Goal: Task Accomplishment & Management: Complete application form

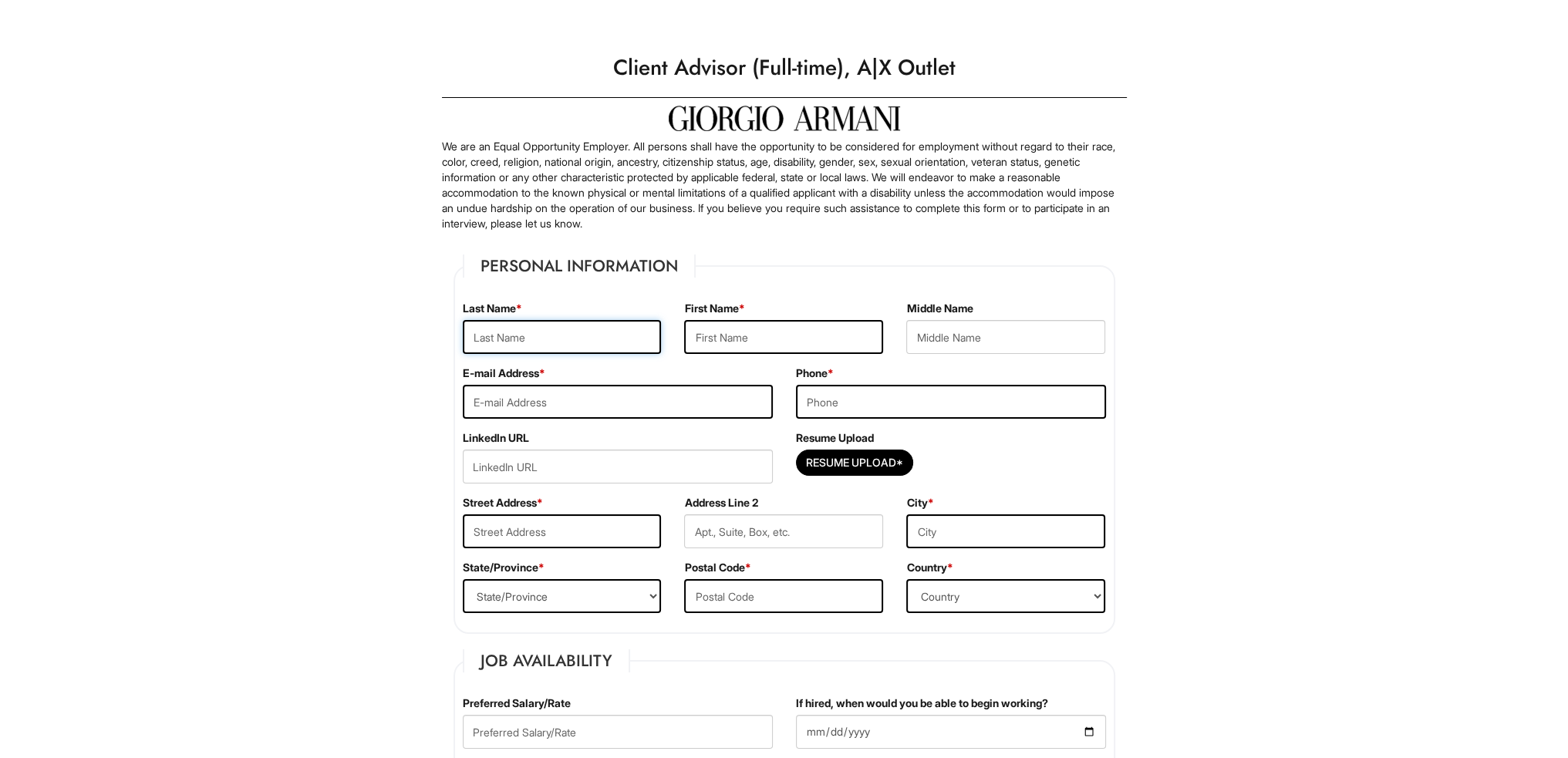
click at [552, 336] on input "text" at bounding box center [562, 337] width 199 height 34
type input "[PERSON_NAME]"
click at [617, 397] on input "email" at bounding box center [618, 402] width 310 height 34
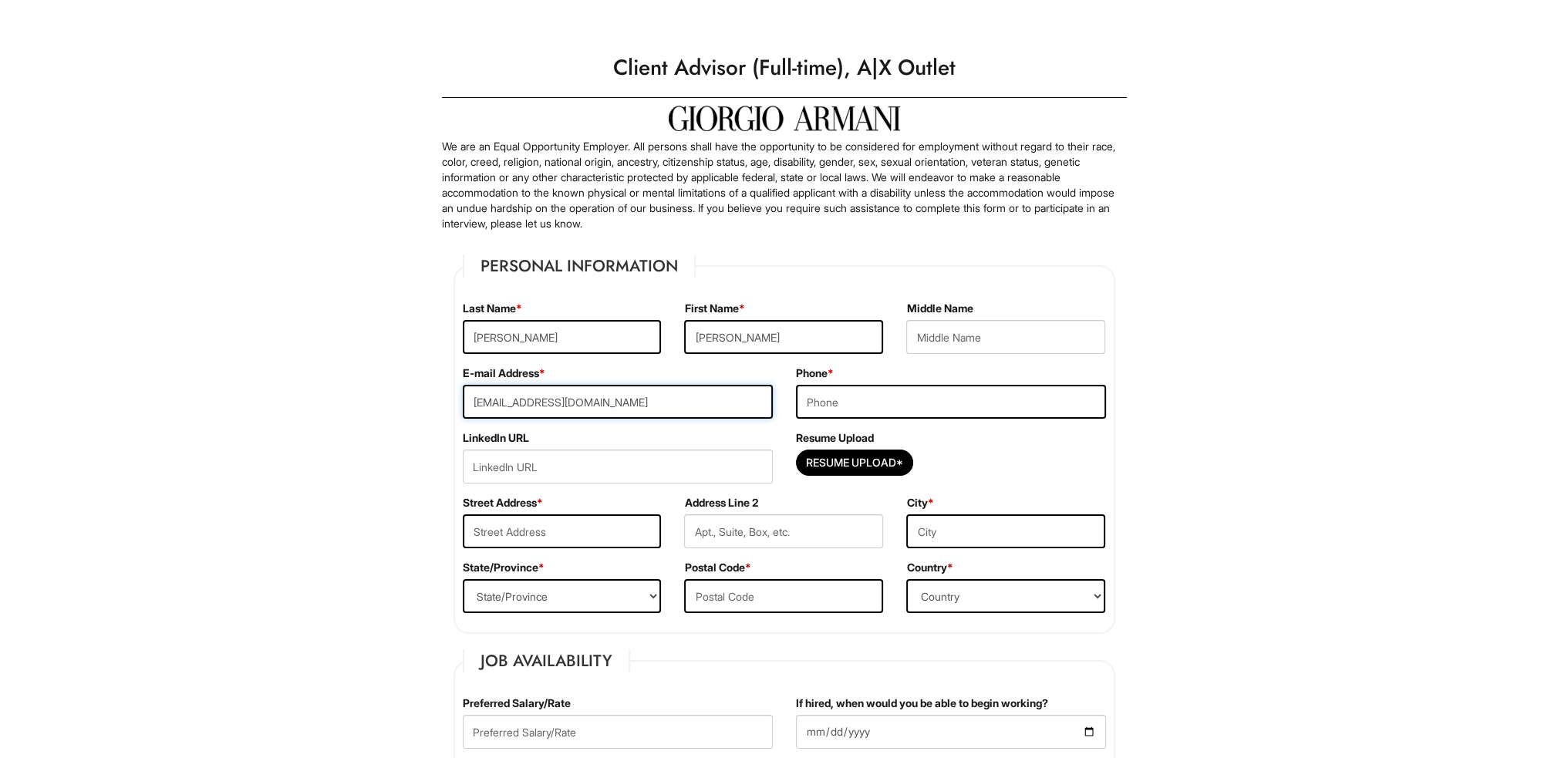
click at [550, 402] on input "[EMAIL_ADDRESS][DOMAIN_NAME]" at bounding box center [618, 402] width 310 height 34
type input "[EMAIL_ADDRESS][DOMAIN_NAME]"
click at [881, 395] on input "tel" at bounding box center [950, 402] width 310 height 34
type input "7736916179"
click at [987, 430] on div "Resume Upload Resume Upload*" at bounding box center [950, 462] width 333 height 65
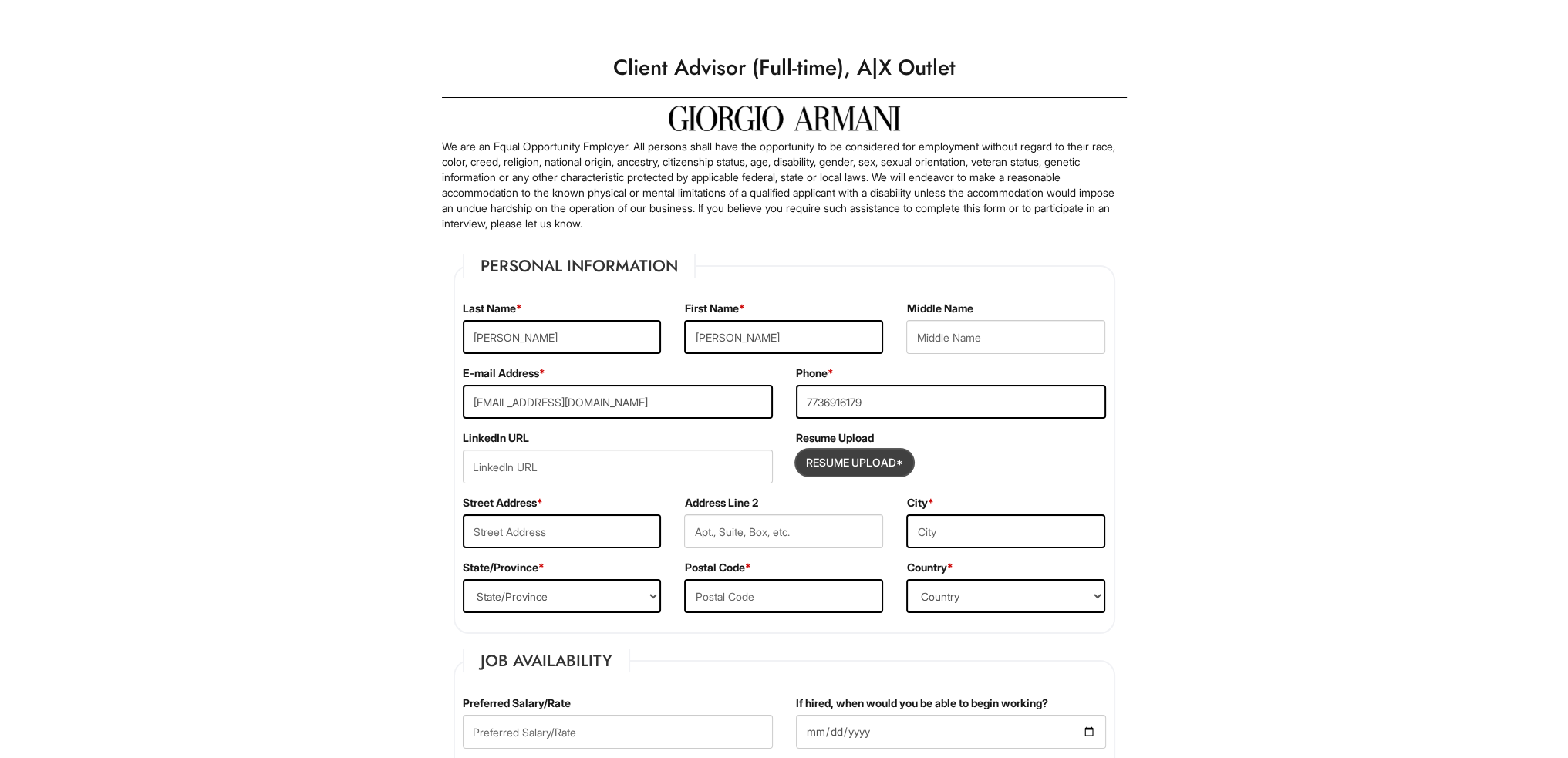
click at [888, 462] on input "Resume Upload*" at bounding box center [854, 463] width 116 height 25
type input "C:\fakepath\Jerry_Tran_Harvard_Resume.docx"
click at [978, 492] on span "Clear Uploaded File" at bounding box center [975, 492] width 7 height 13
click at [857, 465] on input "Resume Upload*" at bounding box center [854, 463] width 116 height 25
type input "C:\fakepath\Jerry_Tran_Costco_Resume.docx"
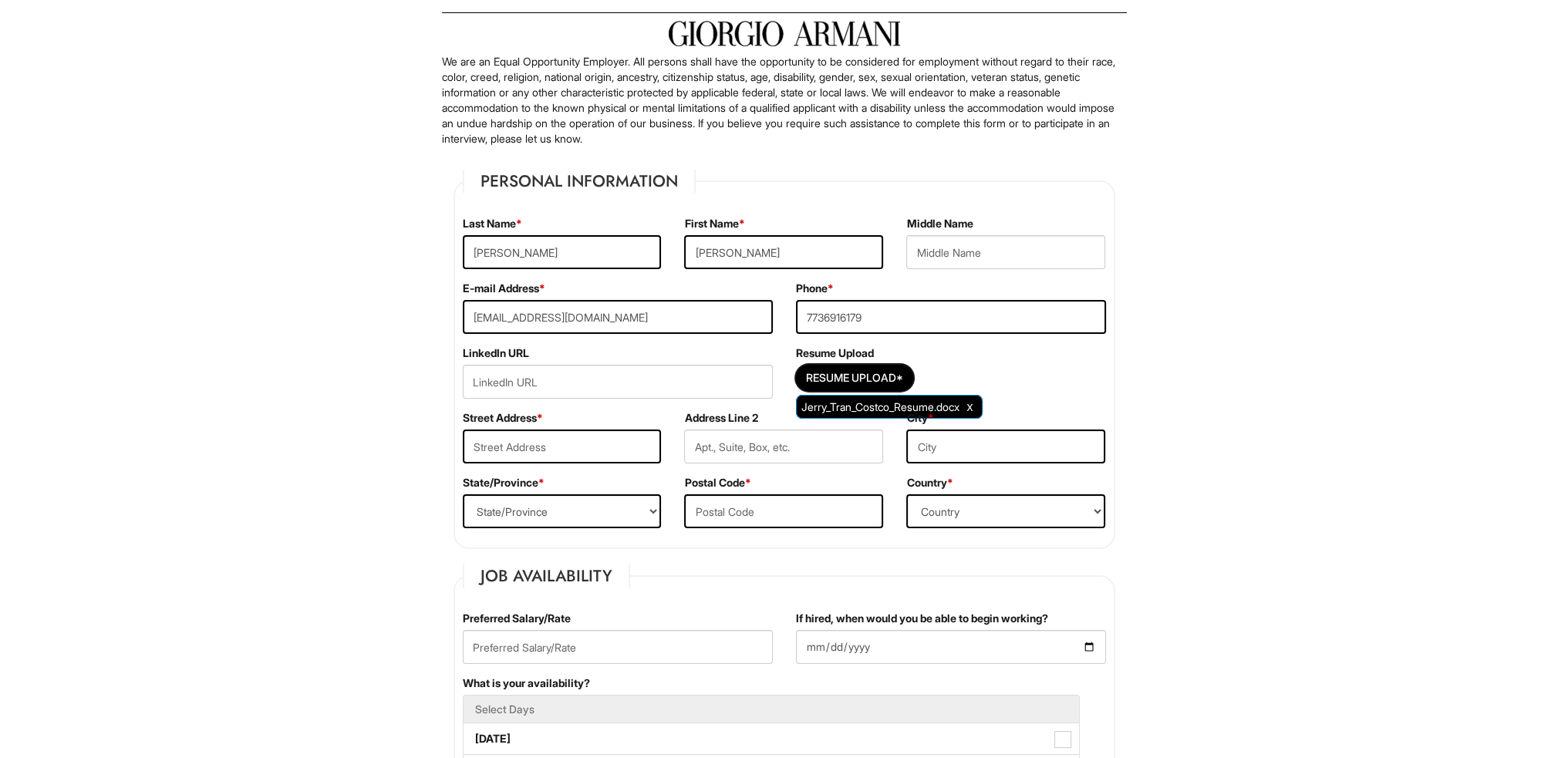
scroll to position [231, 0]
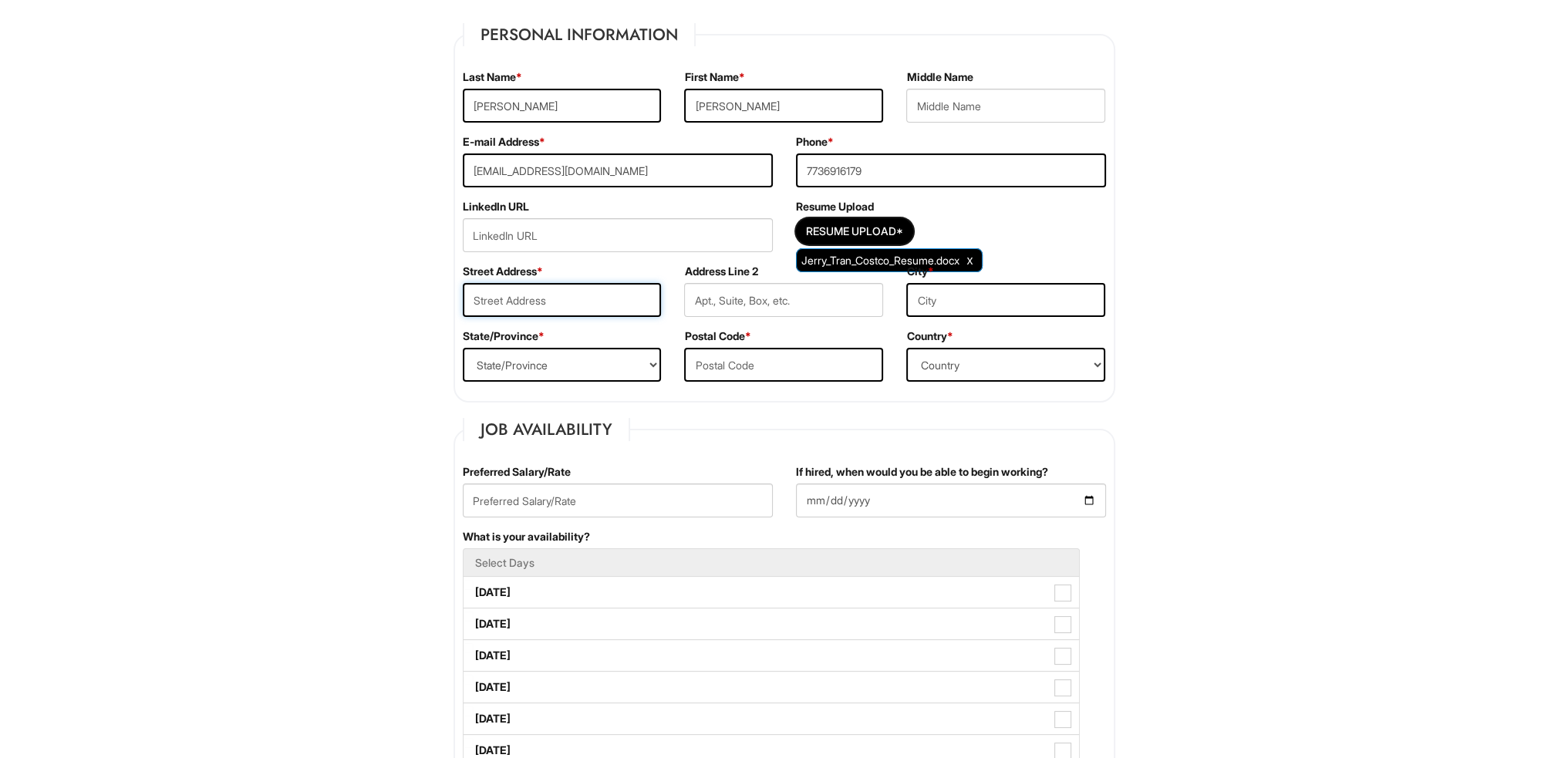
click at [563, 298] on input "text" at bounding box center [562, 299] width 199 height 34
type input "[STREET_ADDRESS]"
type input "Cypress"
click at [619, 377] on select "State/Province [US_STATE] [US_STATE] [US_STATE] [US_STATE] [US_STATE] [US_STATE…" at bounding box center [562, 365] width 199 height 34
select select "[GEOGRAPHIC_DATA]"
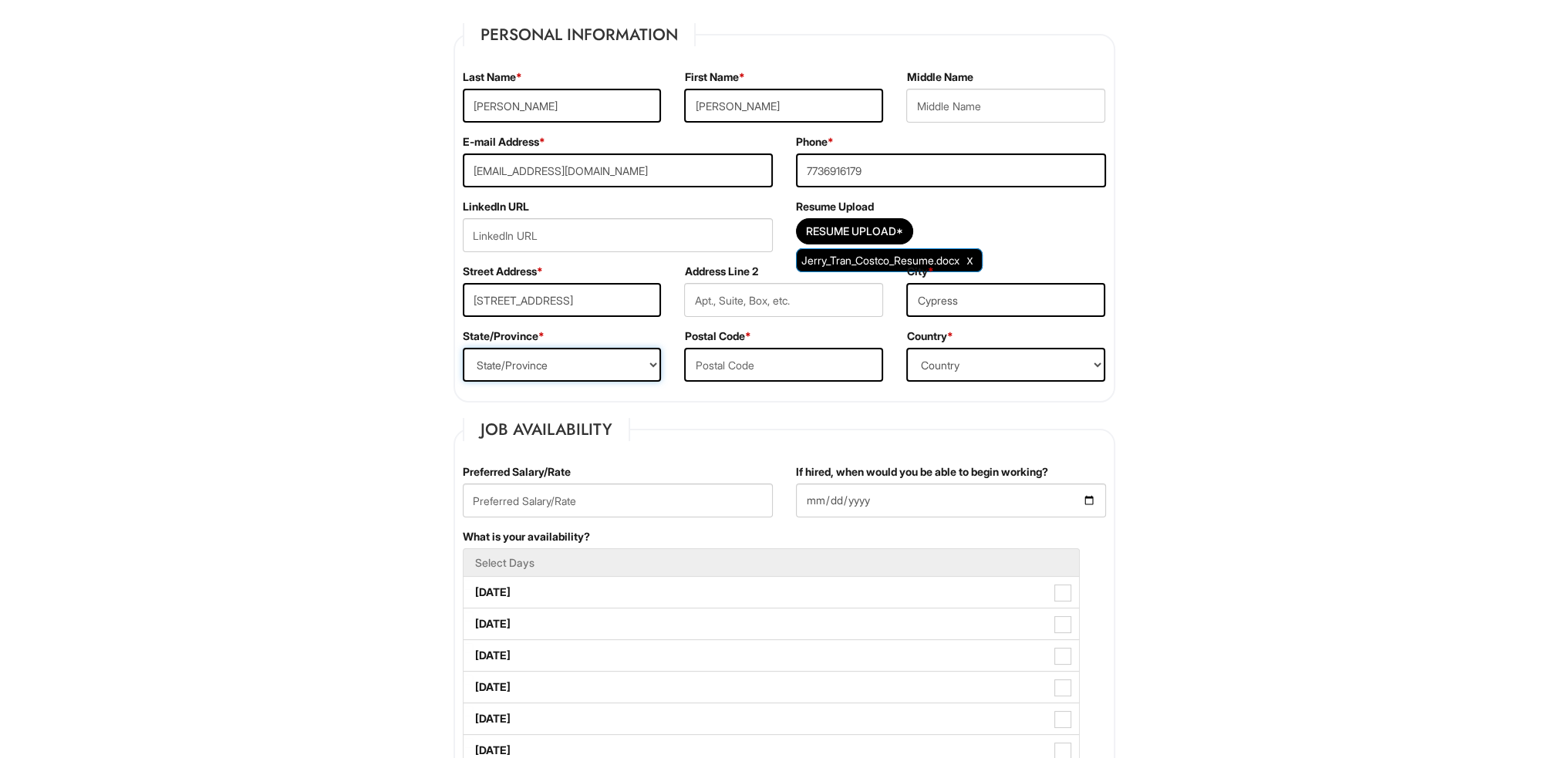
click at [463, 348] on select "State/Province [US_STATE] [US_STATE] [US_STATE] [US_STATE] [US_STATE] [US_STATE…" at bounding box center [562, 365] width 199 height 34
drag, startPoint x: 783, startPoint y: 363, endPoint x: 777, endPoint y: 358, distance: 7.8
click at [782, 363] on input "text" at bounding box center [783, 365] width 199 height 34
type input "77429"
click at [1073, 357] on select "Country [GEOGRAPHIC_DATA] [GEOGRAPHIC_DATA] [GEOGRAPHIC_DATA] [US_STATE] [GEOGR…" at bounding box center [1005, 365] width 199 height 34
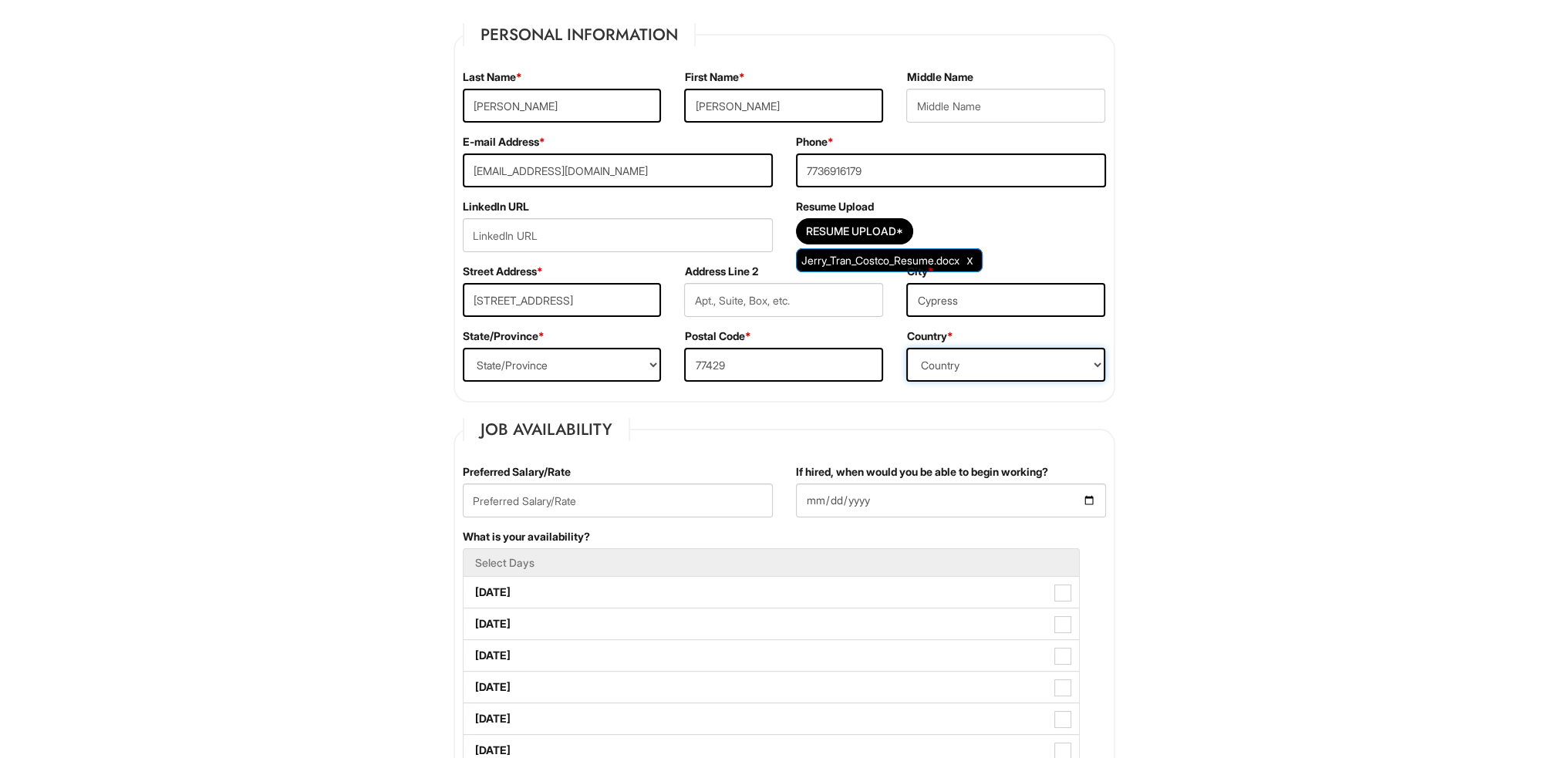
select select "[GEOGRAPHIC_DATA]"
click at [906, 348] on select "Country [GEOGRAPHIC_DATA] [GEOGRAPHIC_DATA] [GEOGRAPHIC_DATA] [US_STATE] [GEOGR…" at bounding box center [1005, 365] width 199 height 34
click at [638, 397] on fieldset "Personal Information Last Name * [PERSON_NAME] First Name * [PERSON_NAME] Middl…" at bounding box center [785, 212] width 662 height 379
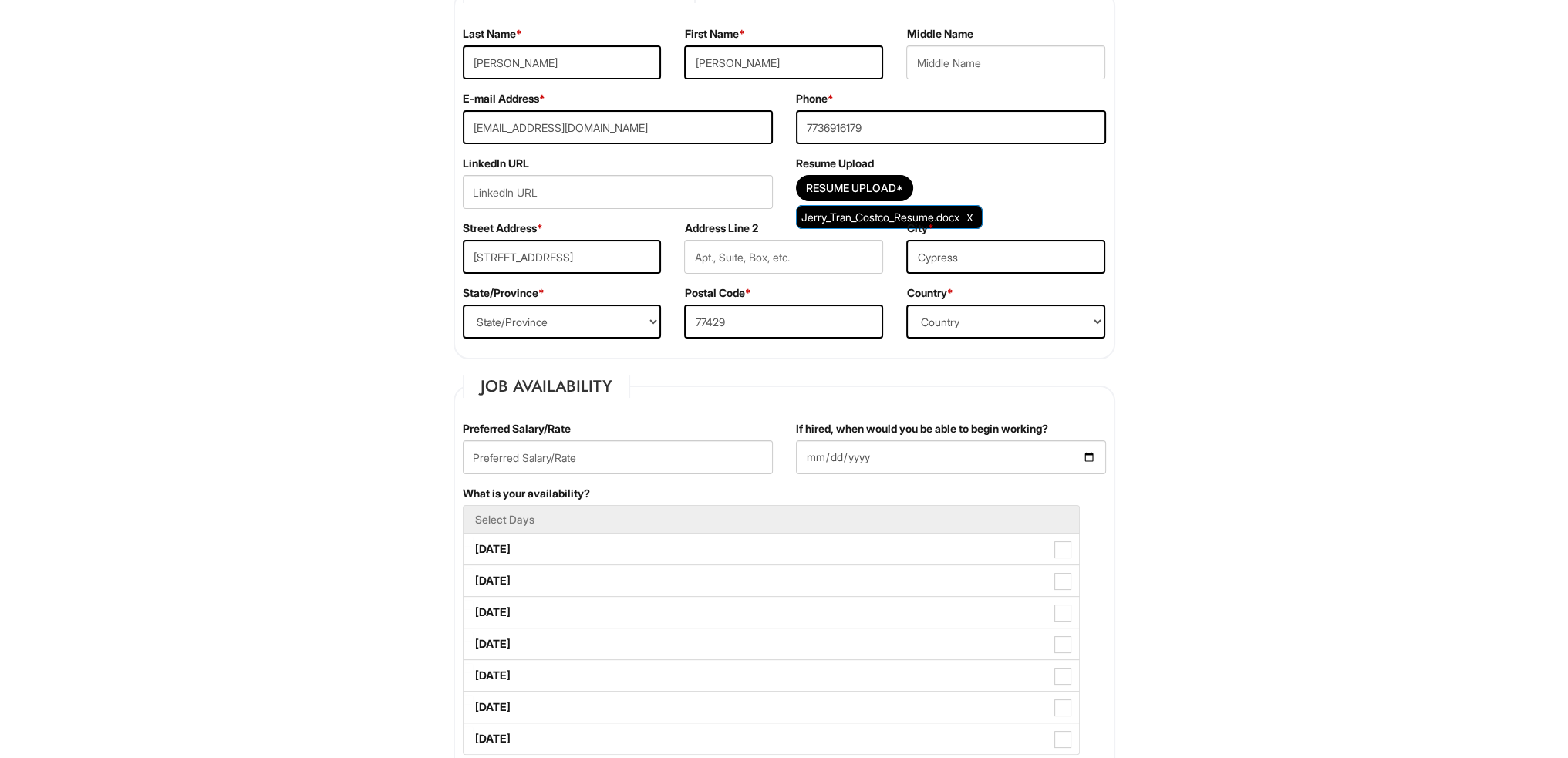
scroll to position [386, 0]
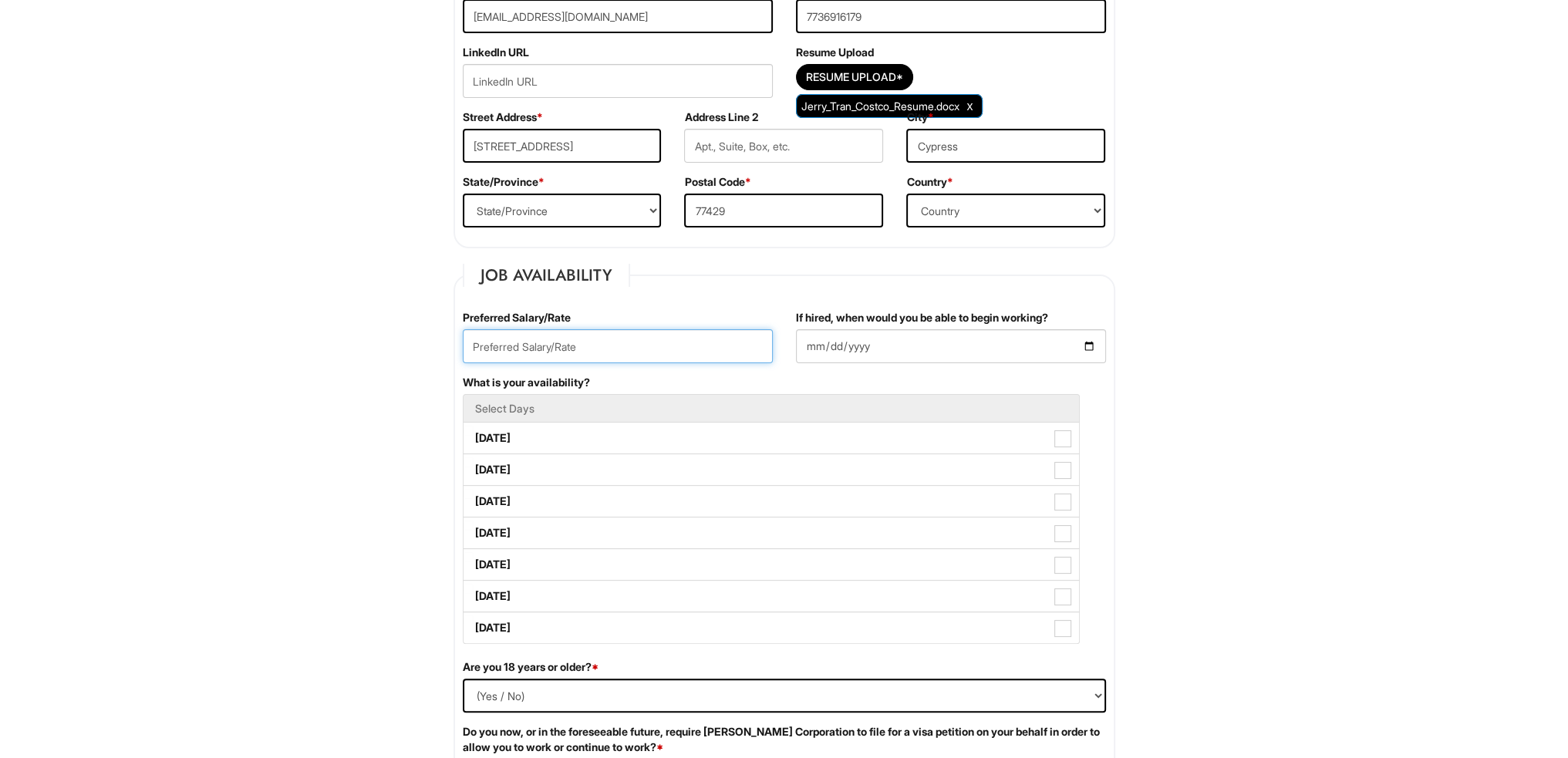
click at [663, 342] on input "text" at bounding box center [618, 346] width 310 height 34
type input "18"
click at [1092, 339] on input "If hired, when would you be able to begin working?" at bounding box center [950, 346] width 310 height 34
type input "[DATE]"
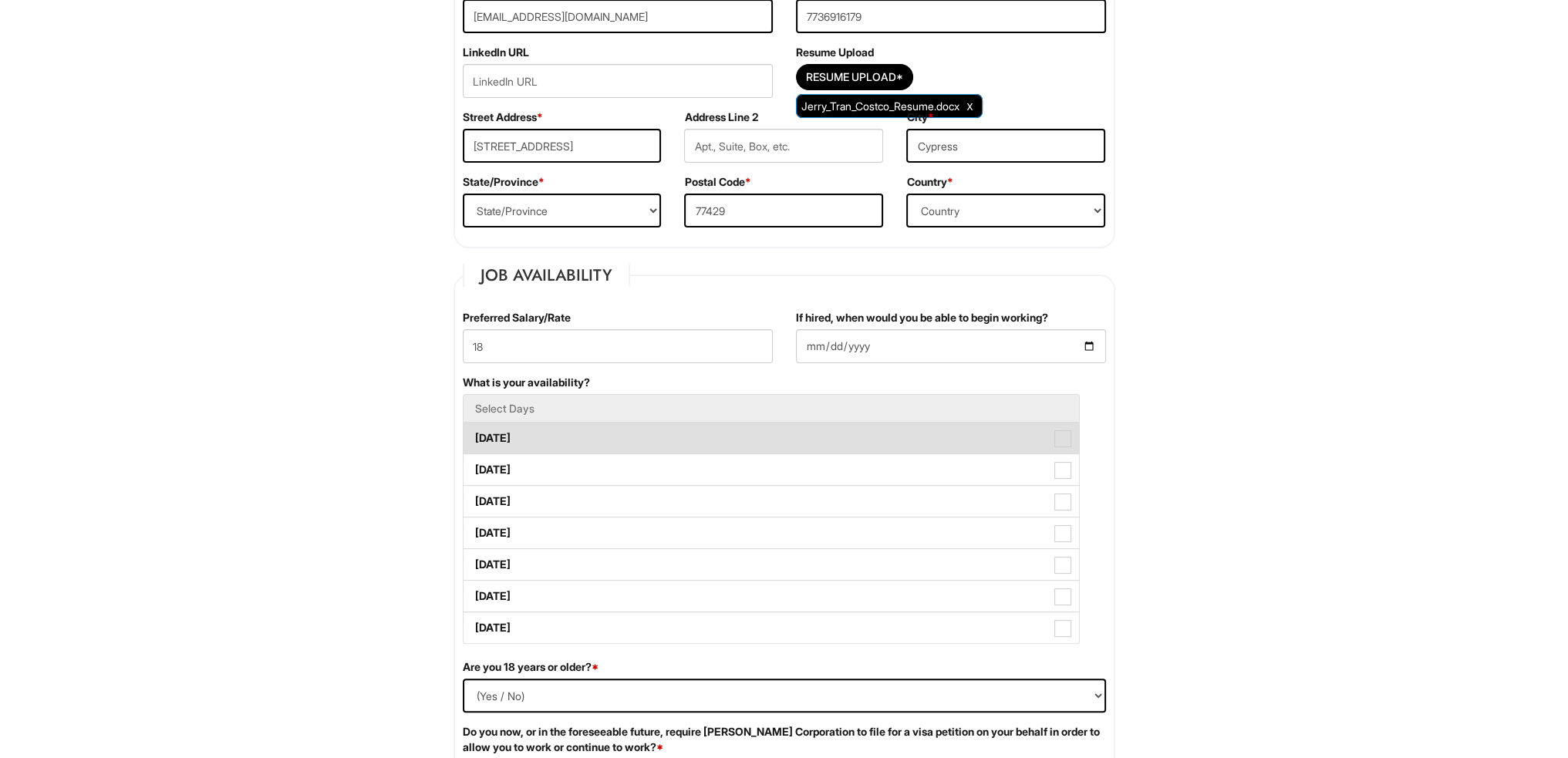
click at [1056, 437] on span at bounding box center [1063, 438] width 17 height 17
click at [474, 436] on Available_Monday "[DATE]" at bounding box center [469, 431] width 10 height 10
checkbox Available_Monday "true"
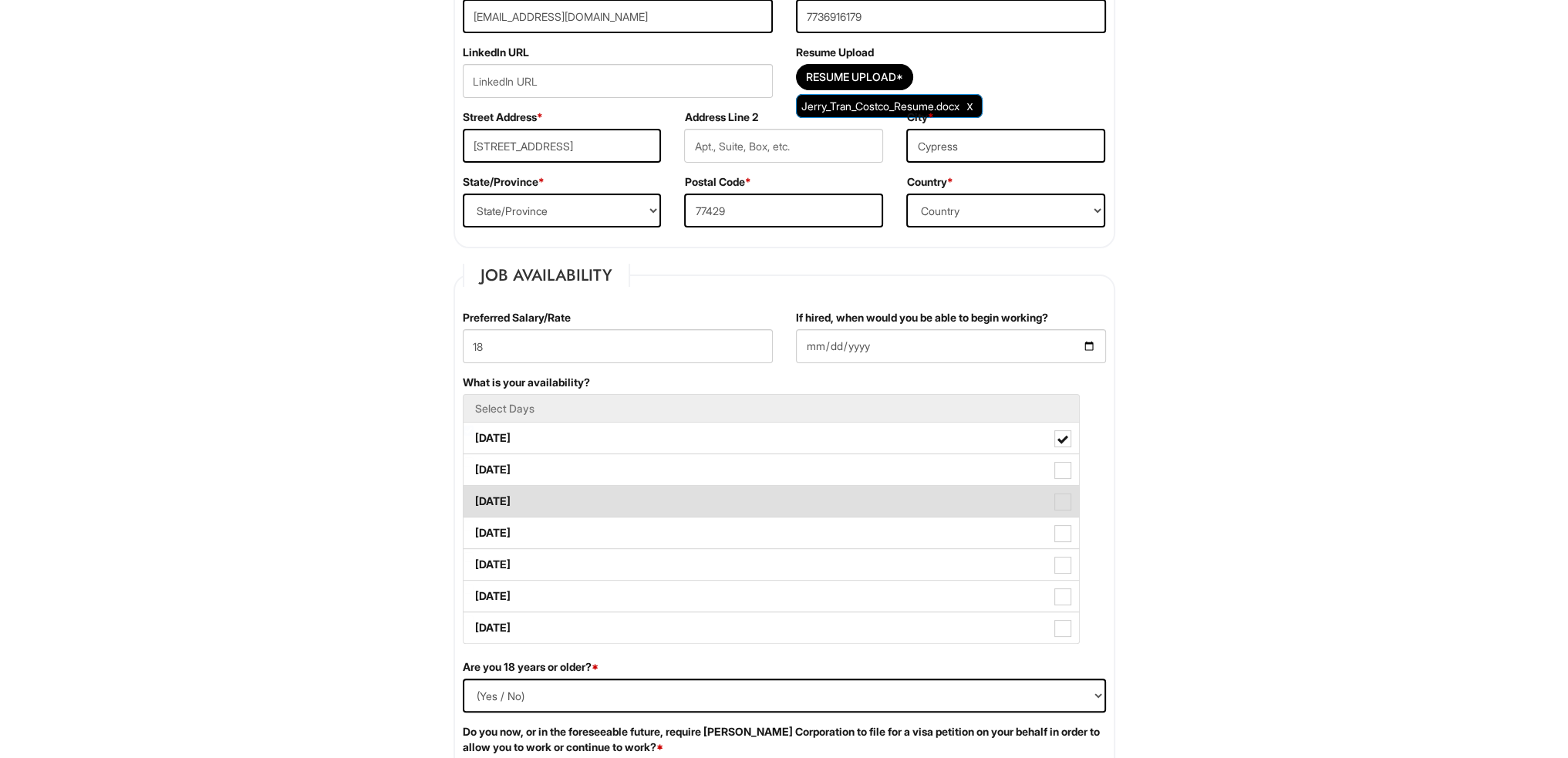
click at [1067, 502] on span at bounding box center [1063, 502] width 17 height 17
click at [474, 499] on Available_Wednesday "[DATE]" at bounding box center [469, 494] width 10 height 10
checkbox Available_Wednesday "true"
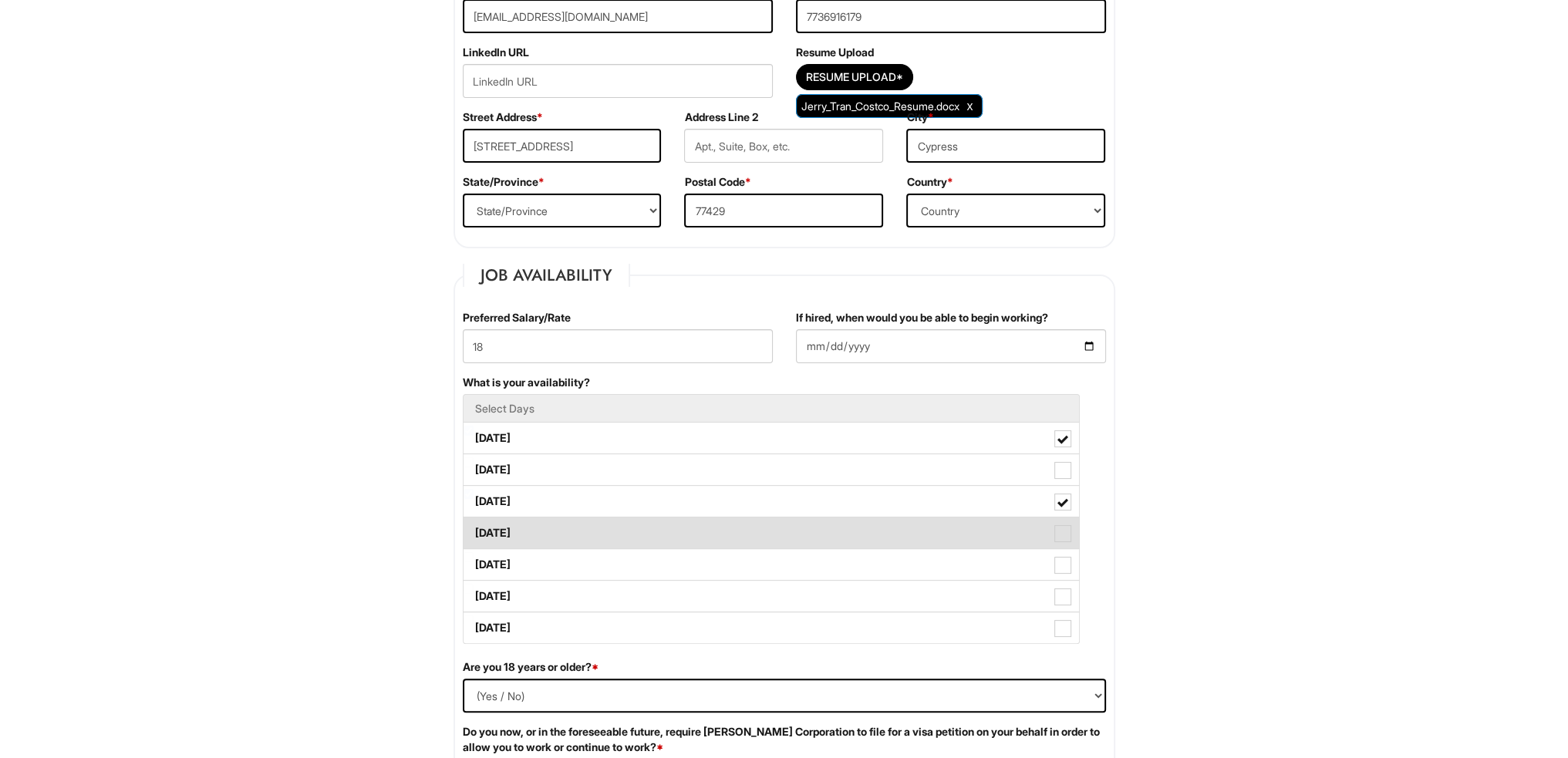
click at [1062, 542] on label "[DATE]" at bounding box center [771, 533] width 615 height 31
click at [474, 531] on Available_Thursday "[DATE]" at bounding box center [469, 525] width 10 height 10
click at [1068, 536] on span at bounding box center [1063, 533] width 17 height 17
click at [474, 531] on Available_Thursday "[DATE]" at bounding box center [469, 525] width 10 height 10
checkbox Available_Thursday "false"
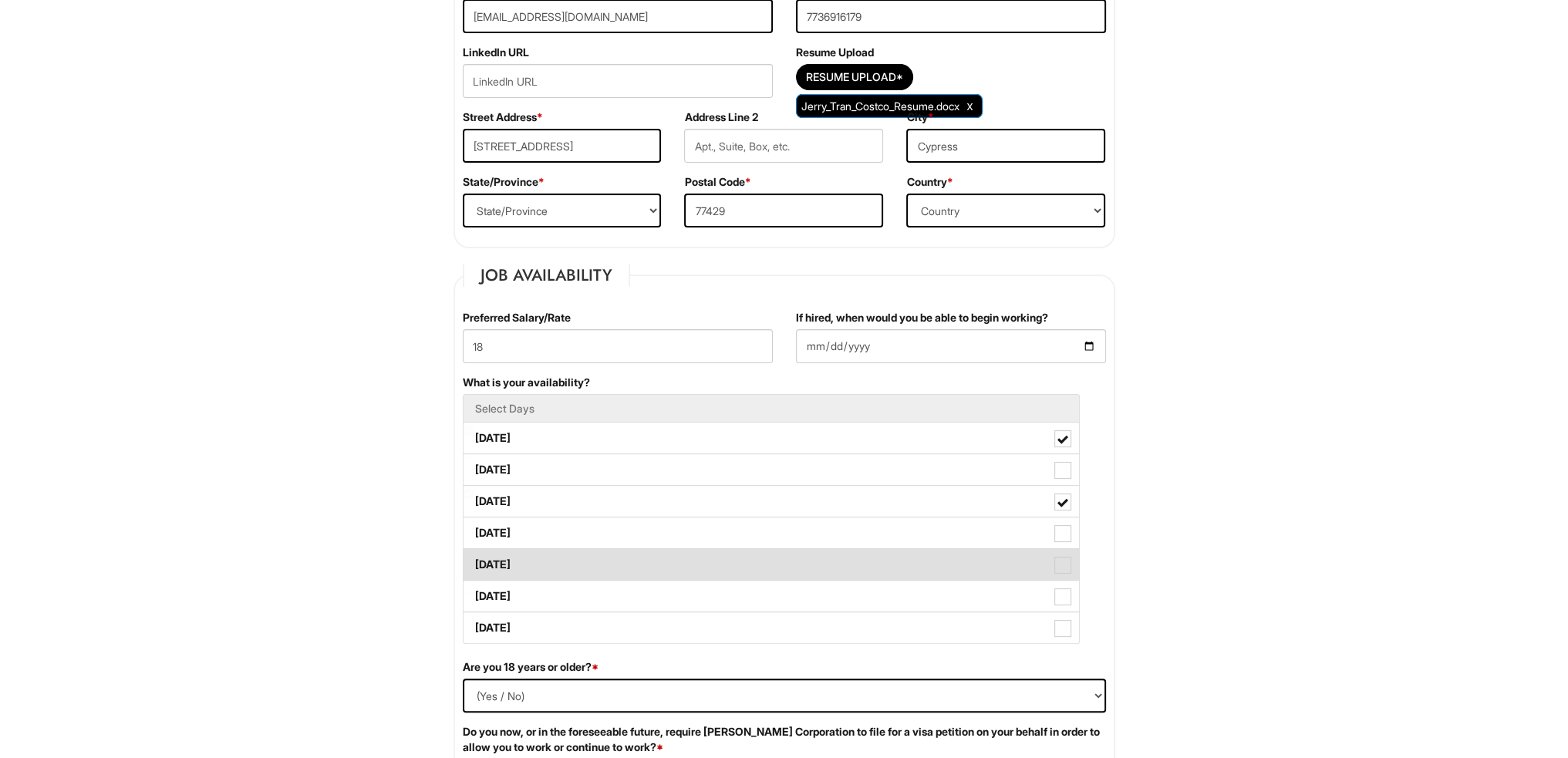
drag, startPoint x: 1065, startPoint y: 562, endPoint x: 1067, endPoint y: 576, distance: 14.1
click at [1064, 565] on span at bounding box center [1063, 565] width 17 height 17
click at [474, 562] on Available_Friday "[DATE]" at bounding box center [469, 557] width 10 height 10
checkbox Available_Friday "true"
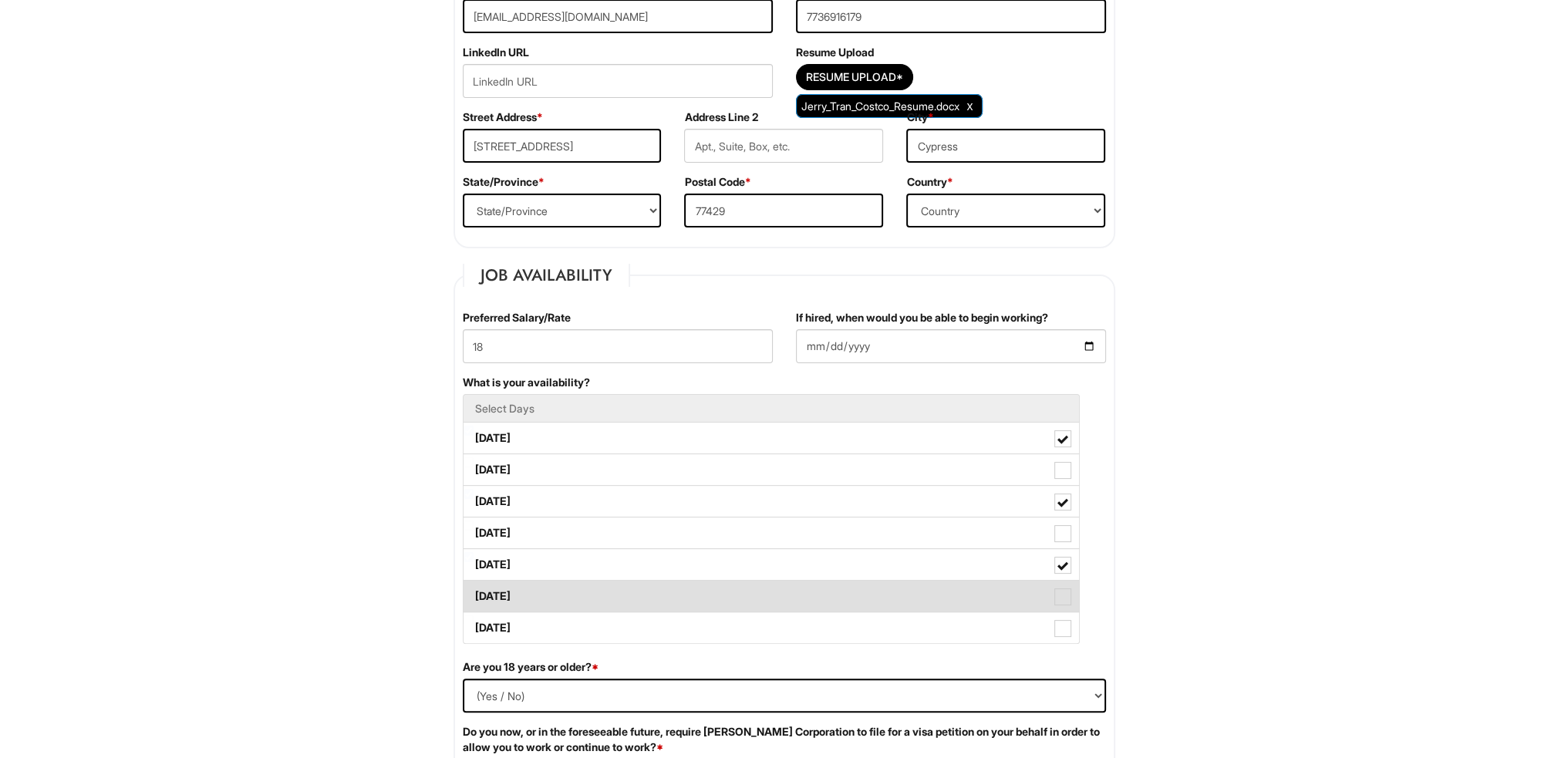
click at [1067, 592] on span at bounding box center [1063, 597] width 17 height 17
click at [474, 592] on Available_Saturday "[DATE]" at bounding box center [469, 589] width 10 height 10
checkbox Available_Saturday "true"
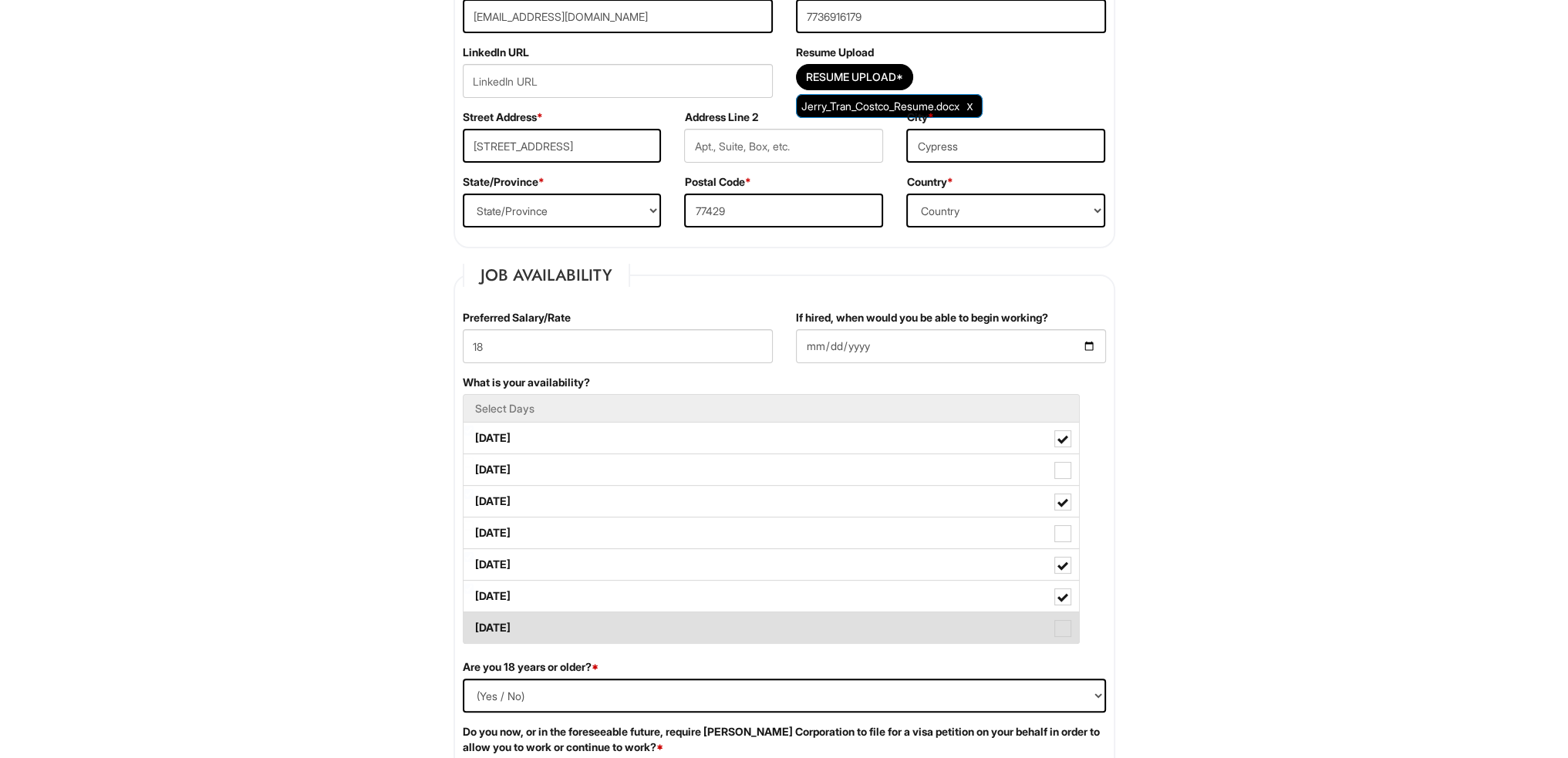
drag, startPoint x: 1063, startPoint y: 622, endPoint x: 1074, endPoint y: 622, distance: 11.0
click at [1063, 623] on span at bounding box center [1063, 629] width 17 height 17
click at [474, 623] on Available_Sunday "[DATE]" at bounding box center [469, 620] width 10 height 10
checkbox Available_Sunday "true"
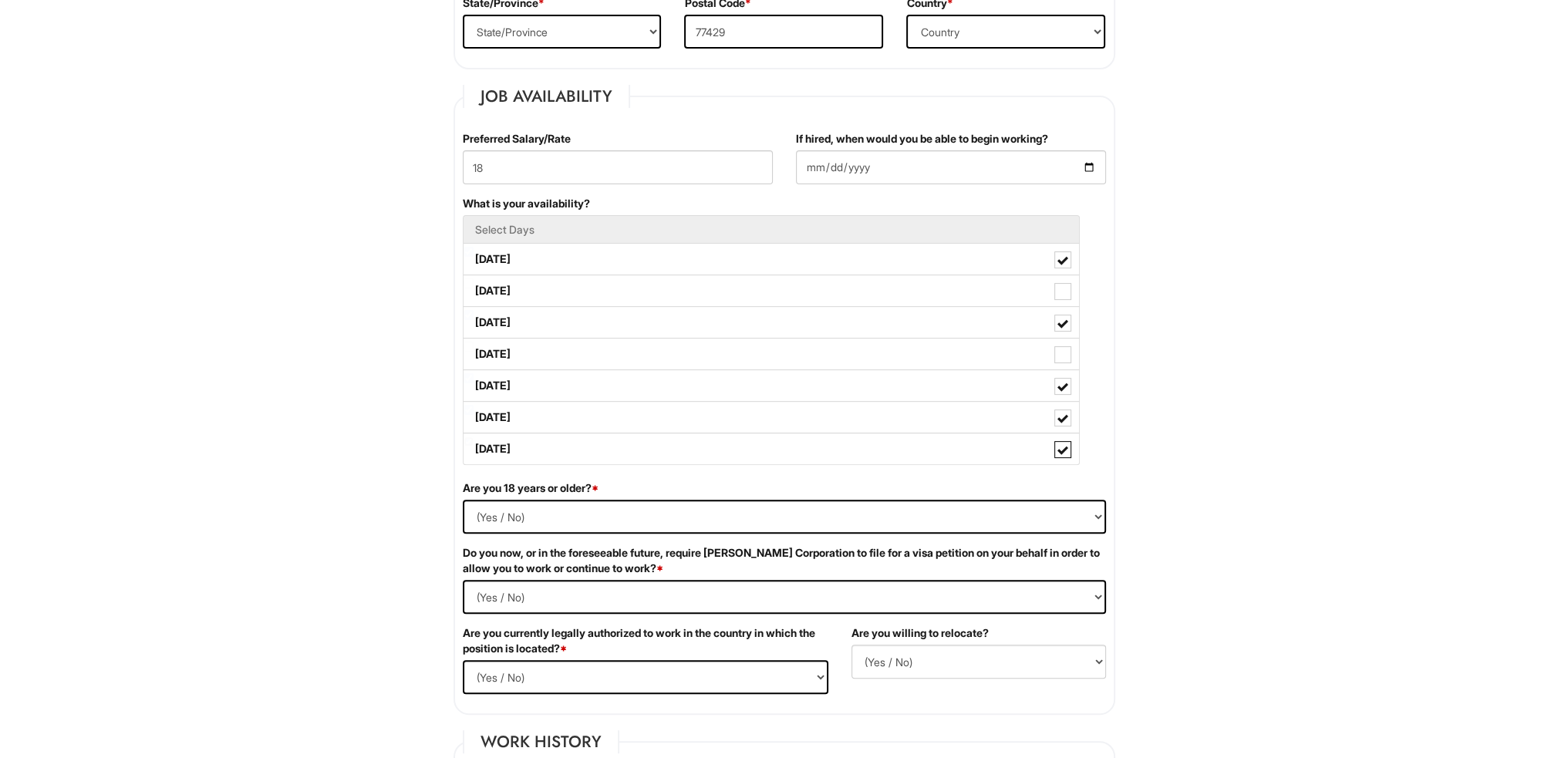
scroll to position [617, 0]
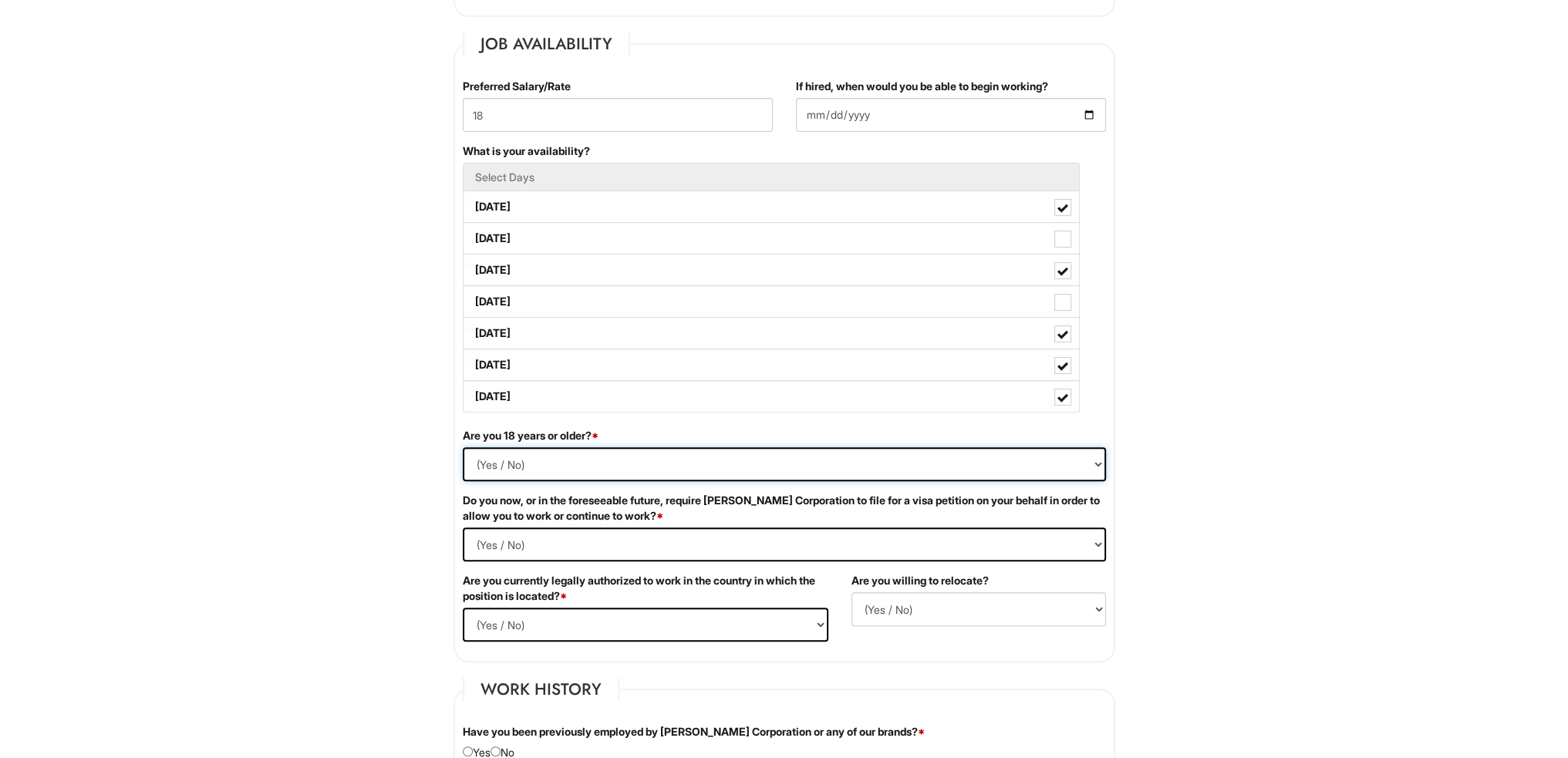
click at [706, 467] on select "(Yes / No) Yes No" at bounding box center [784, 464] width 643 height 34
select select "Yes"
click at [463, 447] on select "(Yes / No) Yes No" at bounding box center [784, 464] width 643 height 34
click at [615, 554] on Required "(Yes / No) Yes No" at bounding box center [784, 544] width 643 height 34
select Required "No"
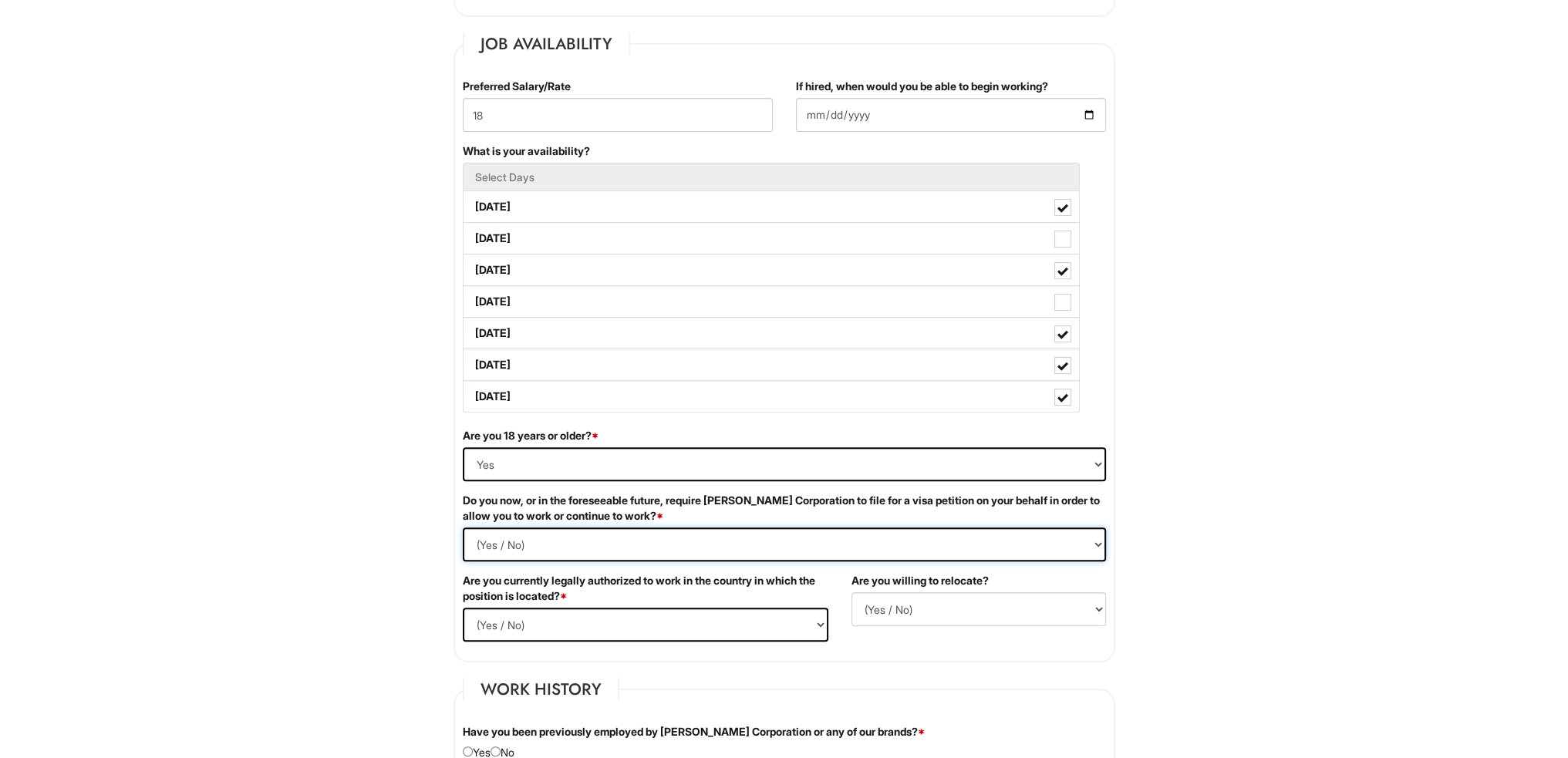
click at [463, 528] on Required "(Yes / No) Yes No" at bounding box center [784, 544] width 643 height 34
click at [620, 609] on select "(Yes / No) Yes No" at bounding box center [646, 624] width 365 height 34
select select "Yes"
click at [463, 608] on select "(Yes / No) Yes No" at bounding box center [646, 624] width 365 height 34
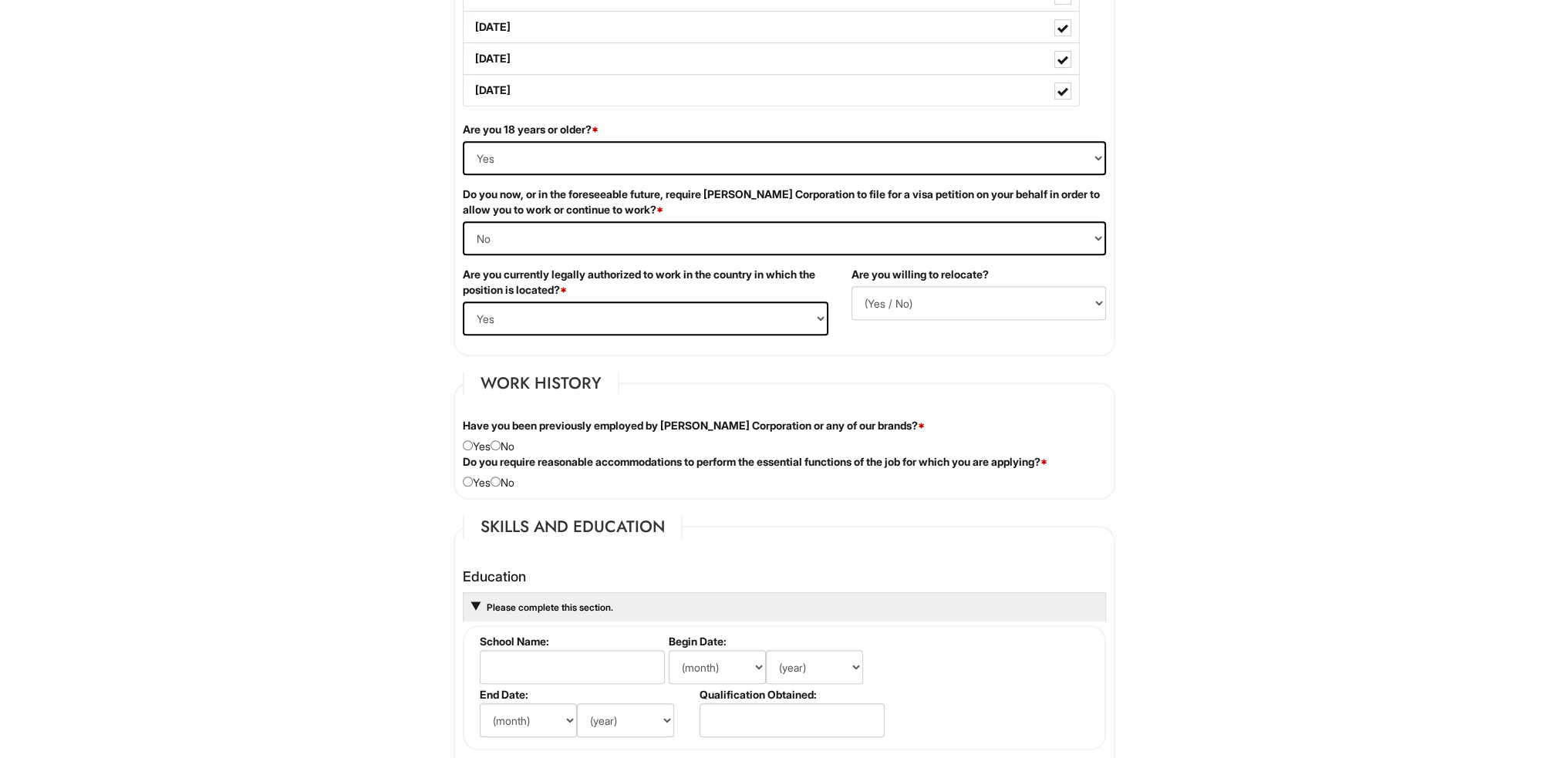
scroll to position [926, 0]
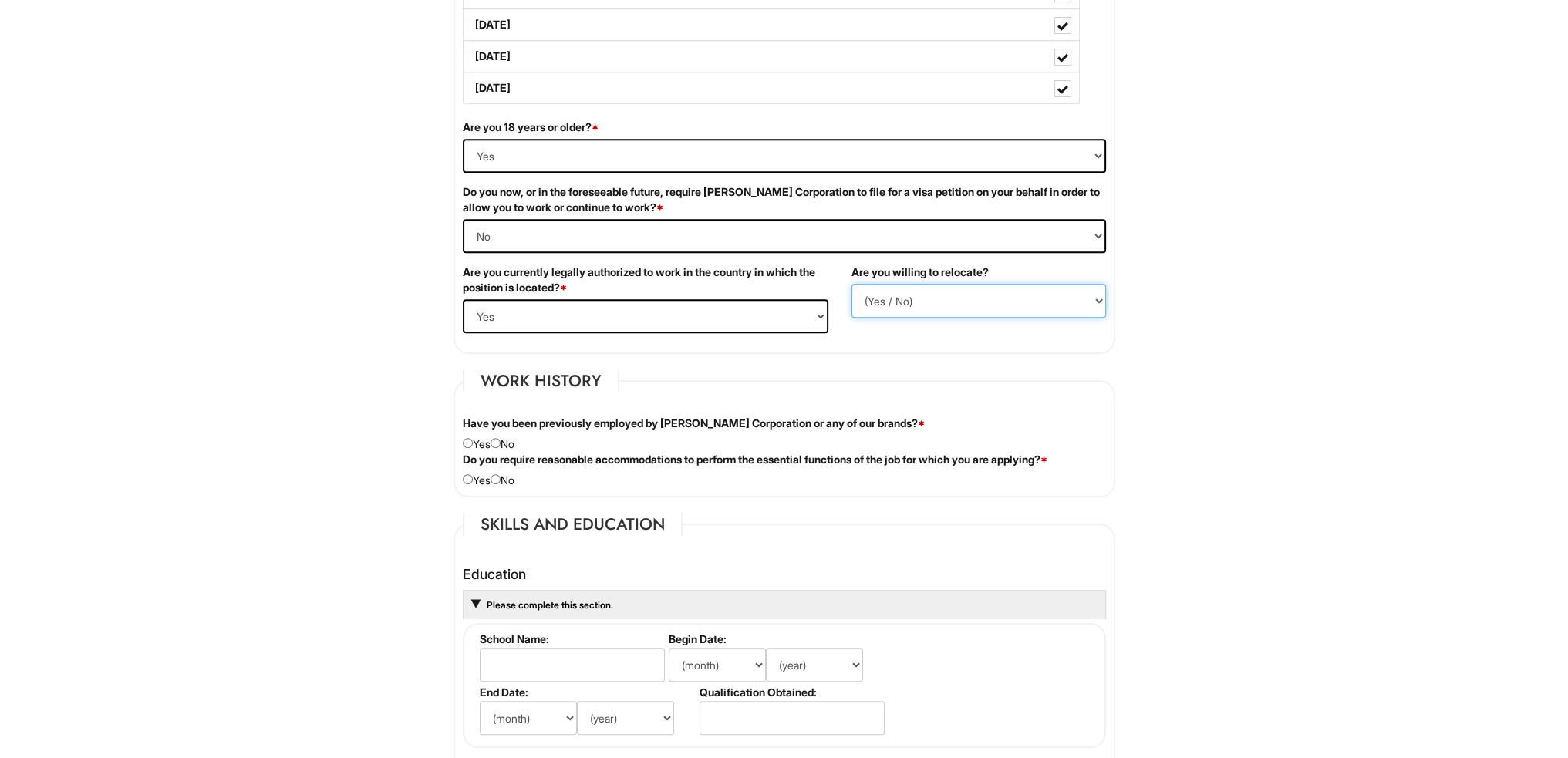
click at [1008, 296] on select "(Yes / No) No Yes" at bounding box center [978, 300] width 255 height 34
click at [967, 297] on select "(Yes / No) No Yes" at bounding box center [978, 300] width 255 height 34
select select "Y"
click at [851, 284] on select "(Yes / No) No Yes" at bounding box center [978, 300] width 255 height 34
click at [496, 439] on input "radio" at bounding box center [496, 443] width 10 height 10
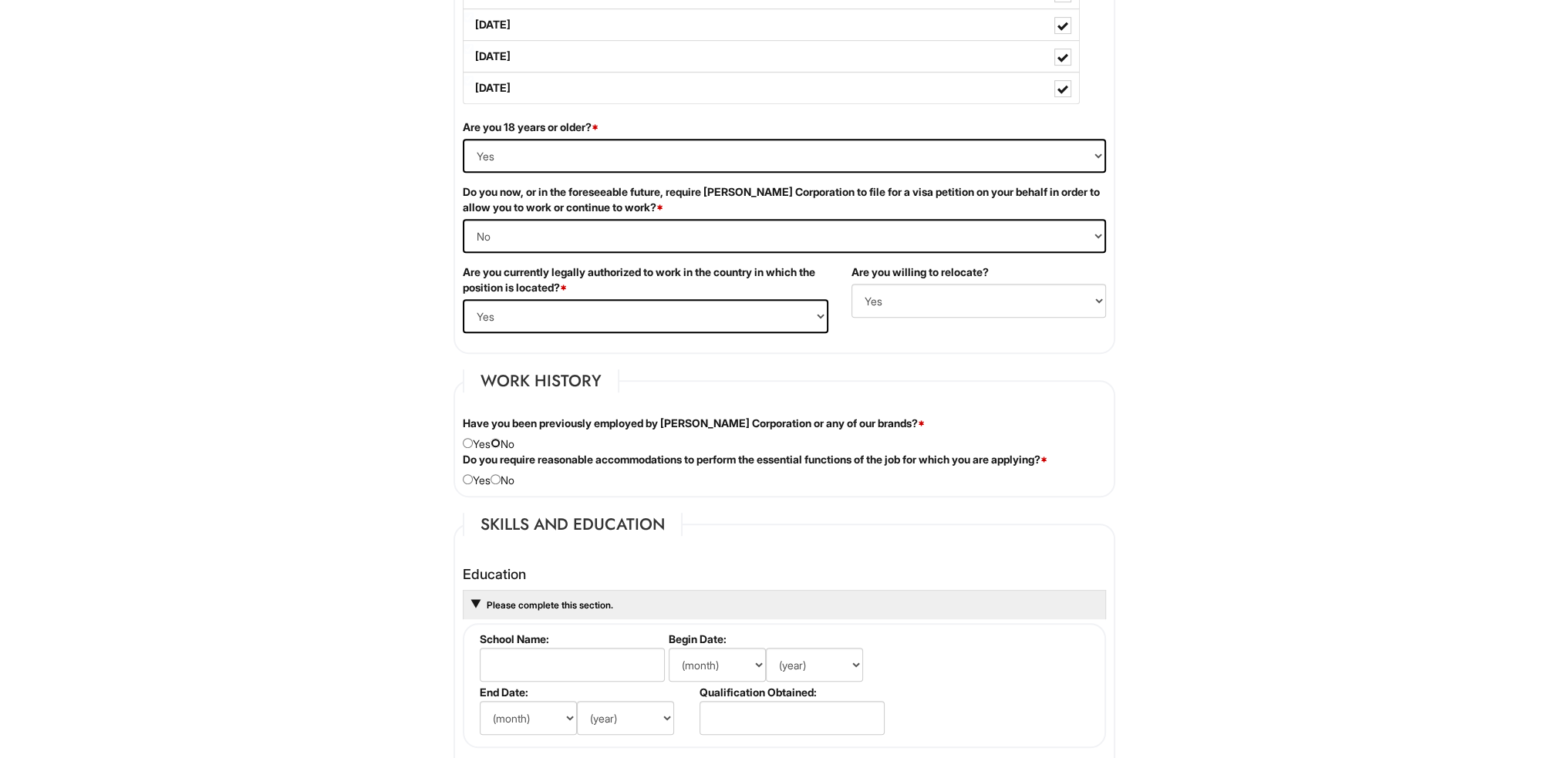
radio input "true"
click at [501, 479] on input "radio" at bounding box center [496, 479] width 10 height 10
radio input "true"
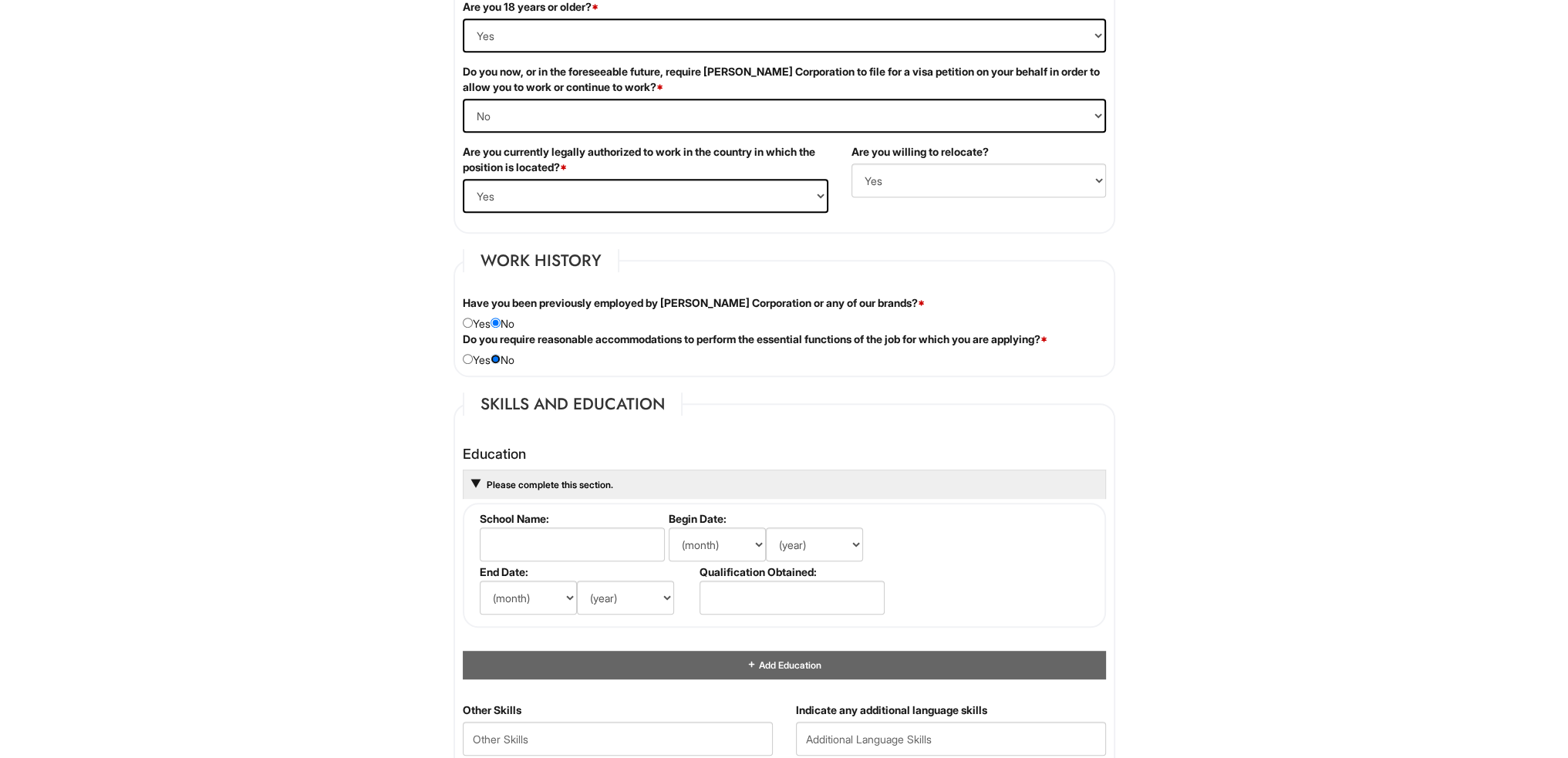
scroll to position [1311, 0]
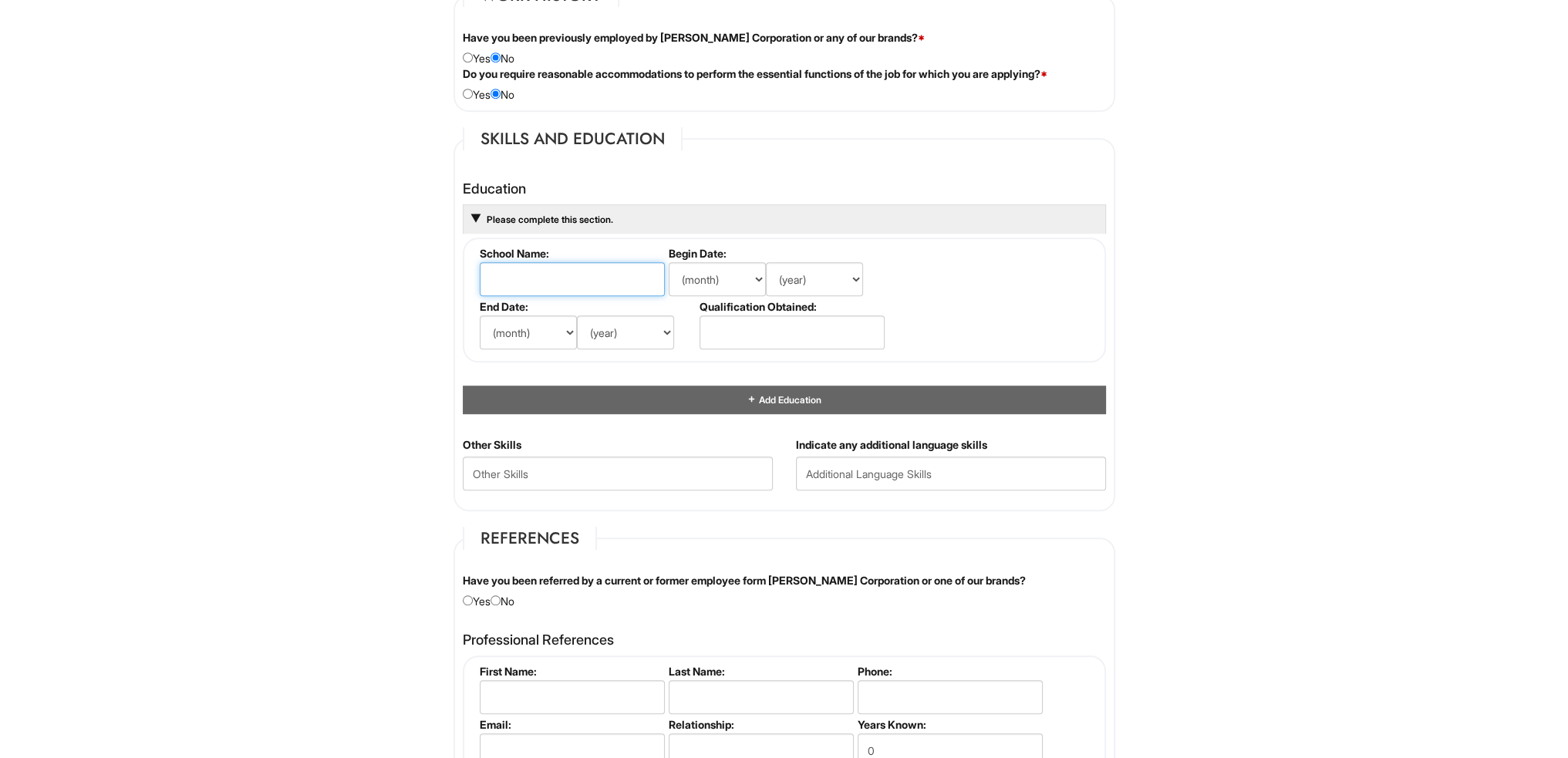
click at [578, 272] on input "text" at bounding box center [573, 279] width 185 height 34
click at [598, 274] on input "text" at bounding box center [573, 279] width 185 height 34
type input "Lone Star College System"
drag, startPoint x: 747, startPoint y: 264, endPoint x: 773, endPoint y: 272, distance: 27.2
click at [747, 264] on select "(month) Jan Feb Mar Apr May Jun [DATE] Aug Sep Oct Nov Dec" at bounding box center [717, 279] width 97 height 34
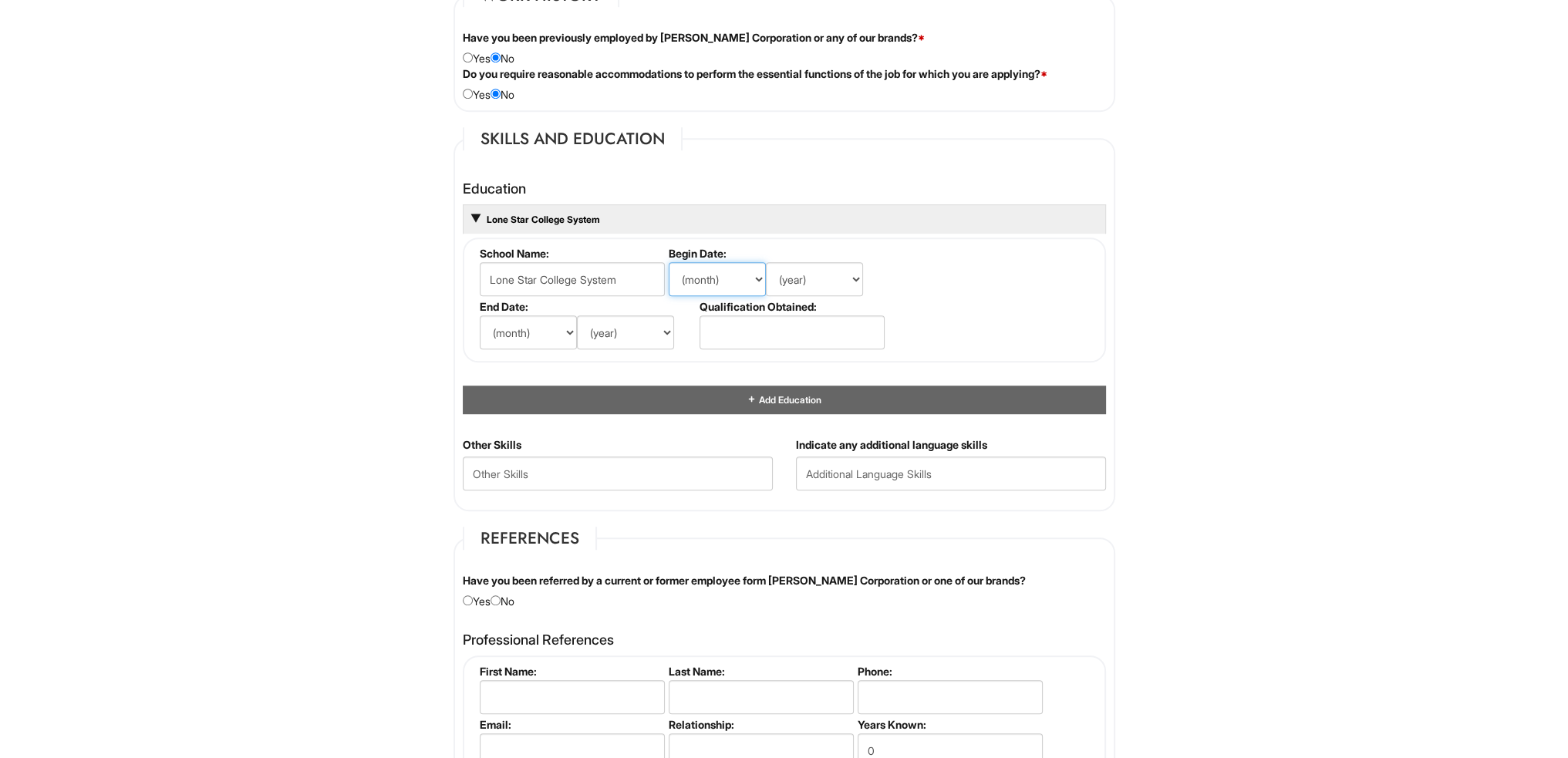
click at [668, 262] on select "(month) Jan Feb Mar Apr May Jun [DATE] Aug Sep Oct Nov Dec" at bounding box center [717, 279] width 97 height 34
click at [733, 282] on select "(month) Jan Feb Mar Apr May Jun [DATE] Aug Sep Oct Nov Dec" at bounding box center [717, 279] width 97 height 34
select select "1"
click at [668, 262] on select "(month) Jan Feb Mar Apr May Jun [DATE] Aug Sep Oct Nov Dec" at bounding box center [717, 279] width 97 height 34
click at [826, 270] on select "(year) 2029 2028 2027 2026 2025 2024 2023 2022 2021 2020 2019 2018 2017 2016 20…" at bounding box center [814, 279] width 97 height 34
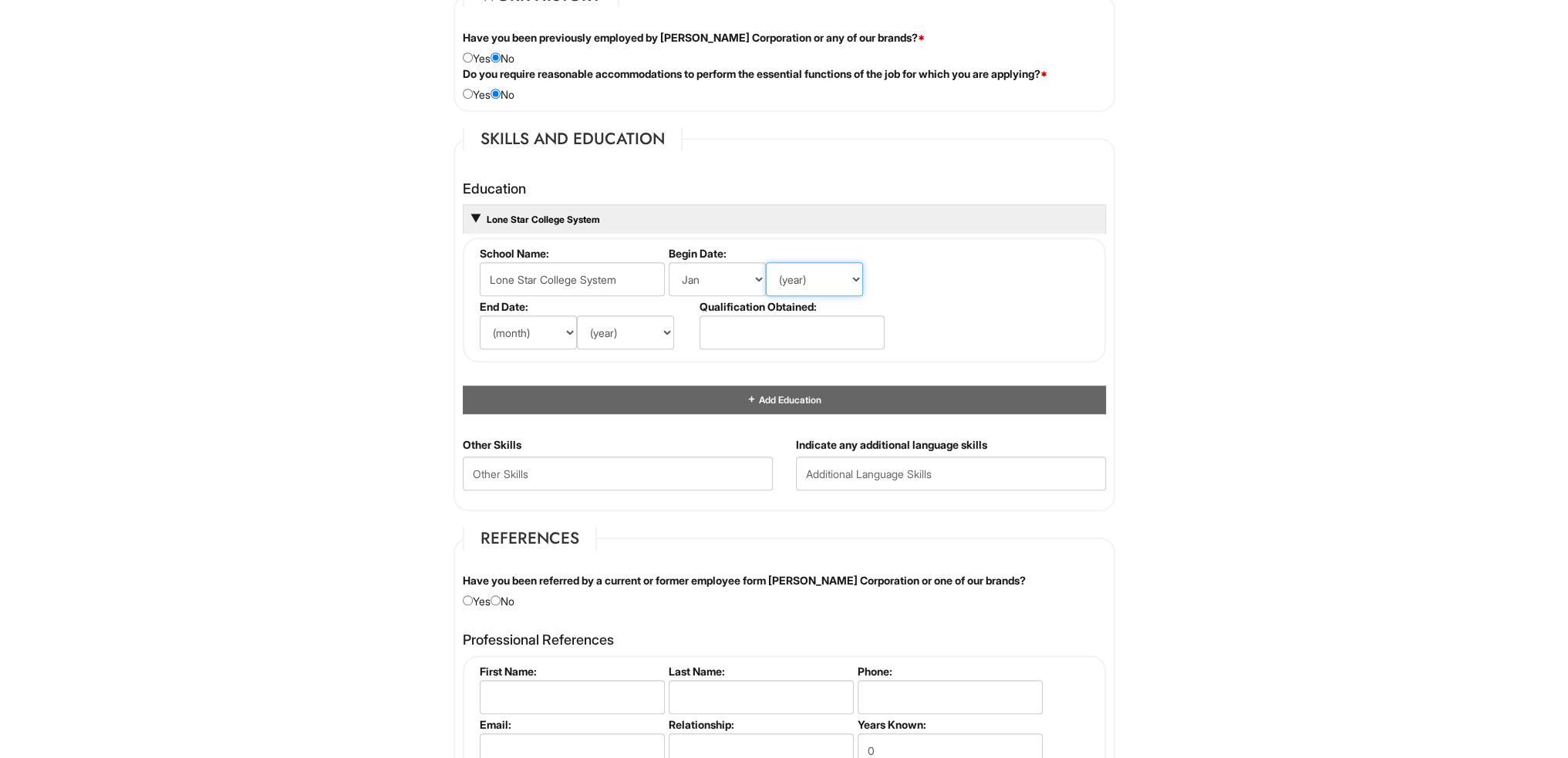
select select "2019"
click at [766, 262] on select "(year) 2029 2028 2027 2026 2025 2024 2023 2022 2021 2020 2019 2018 2017 2016 20…" at bounding box center [814, 279] width 97 height 34
click at [549, 332] on select "(month) Jan Feb Mar Apr May Jun [DATE] Aug Sep Oct Nov Dec" at bounding box center [528, 332] width 97 height 34
select select "9"
click at [480, 315] on select "(month) Jan Feb Mar Apr May Jun [DATE] Aug Sep Oct Nov Dec" at bounding box center [528, 332] width 97 height 34
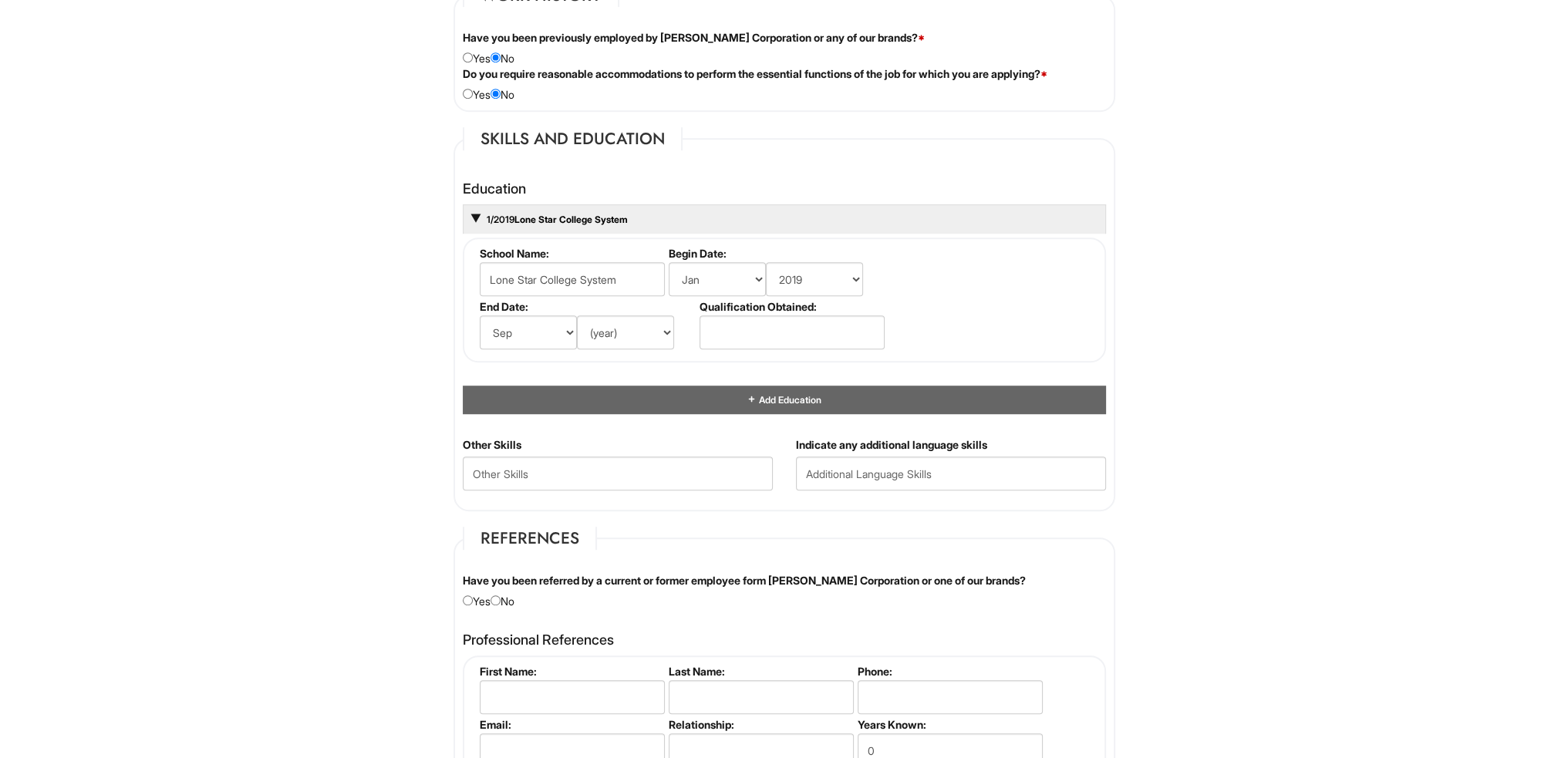
click at [649, 302] on label "End Date:" at bounding box center [587, 306] width 214 height 13
drag, startPoint x: 648, startPoint y: 322, endPoint x: 647, endPoint y: 343, distance: 21.0
click at [648, 322] on select "(year) 2029 2028 2027 2026 2025 2024 2023 2022 2021 2020 2019 2018 2017 2016 20…" at bounding box center [625, 332] width 97 height 34
select select "2026"
click at [577, 315] on select "(year) 2029 2028 2027 2026 2025 2024 2023 2022 2021 2020 2019 2018 2017 2016 20…" at bounding box center [625, 332] width 97 height 34
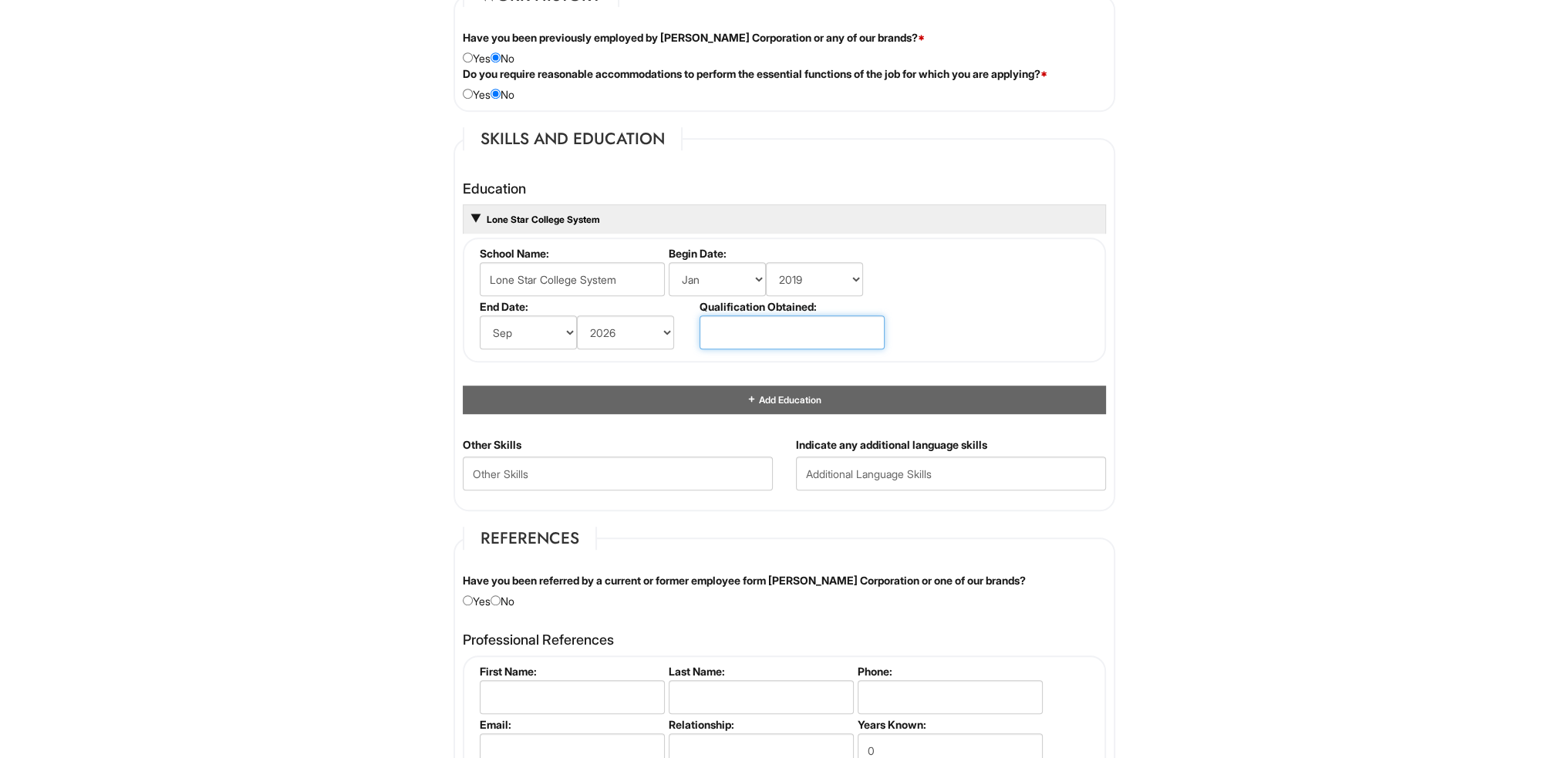
click at [832, 322] on input "text" at bounding box center [792, 332] width 185 height 34
click at [998, 345] on fieldset "School Name: Lone Star College System Begin Date: (month) Jan Feb Mar Apr May J…" at bounding box center [784, 300] width 643 height 125
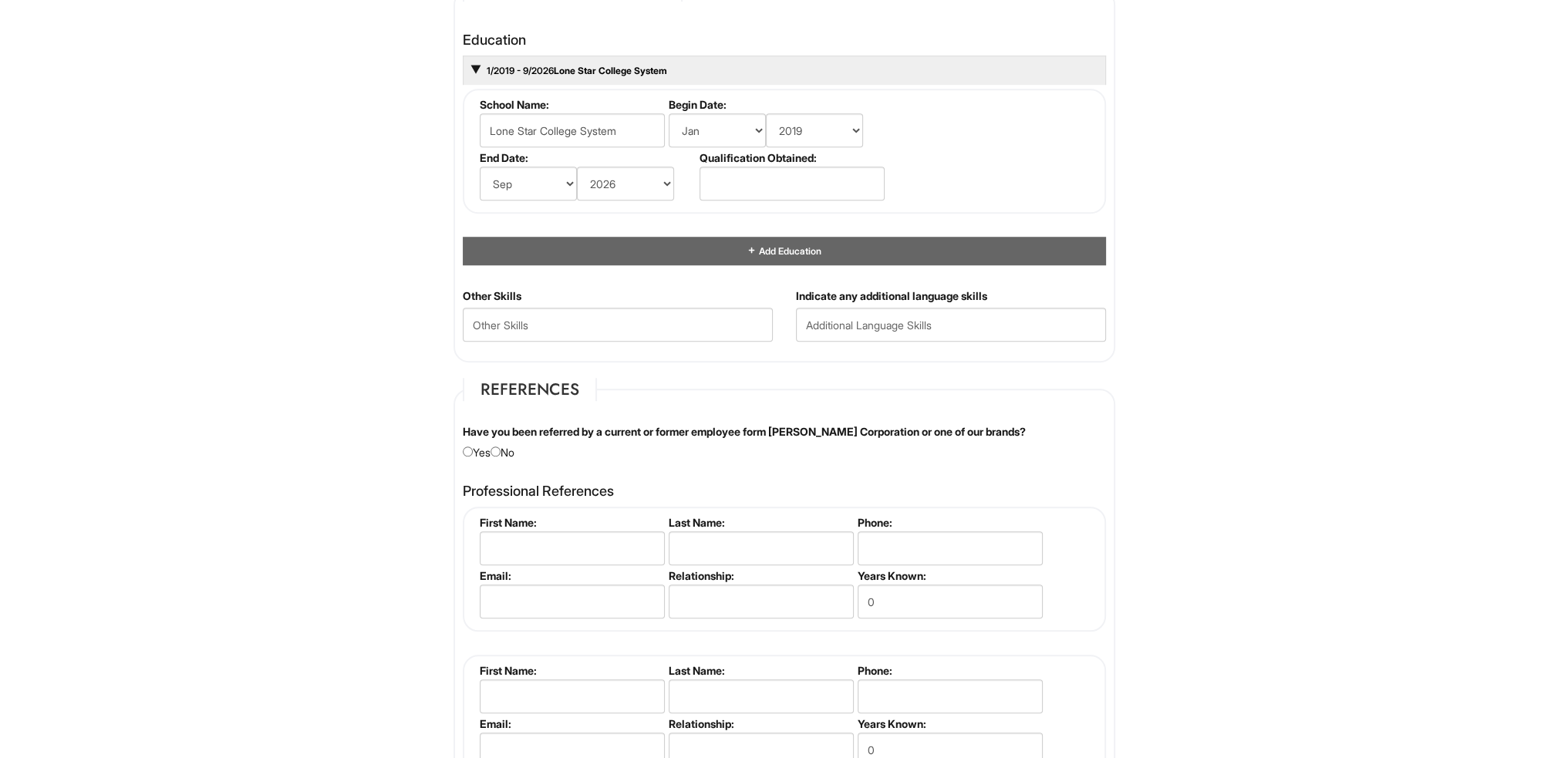
scroll to position [1466, 0]
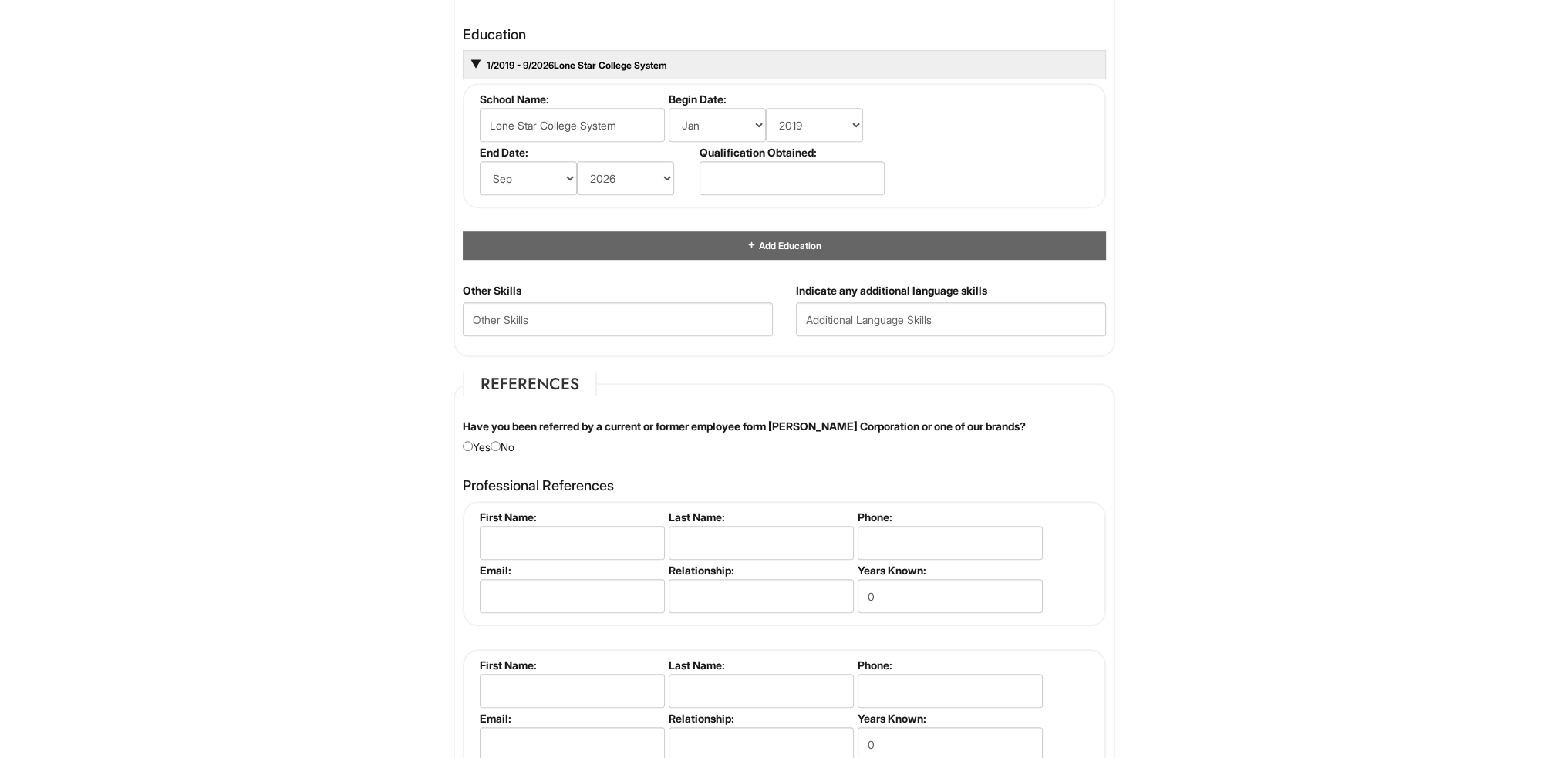
click at [493, 449] on div "Have you been referred by a current or former employee form [PERSON_NAME] Corpo…" at bounding box center [784, 437] width 666 height 36
click at [501, 441] on input "radio" at bounding box center [496, 446] width 10 height 10
radio input "true"
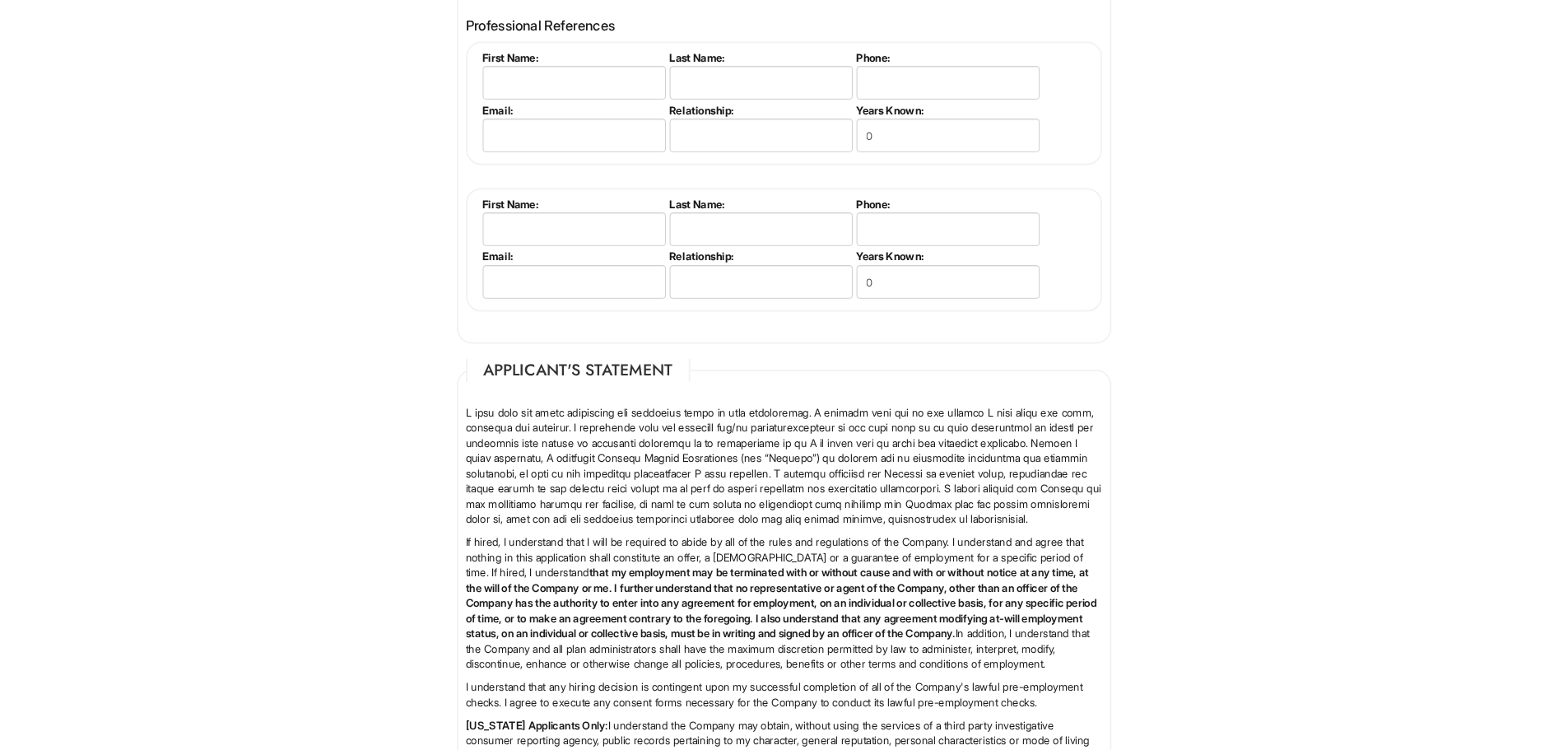
scroll to position [1728, 0]
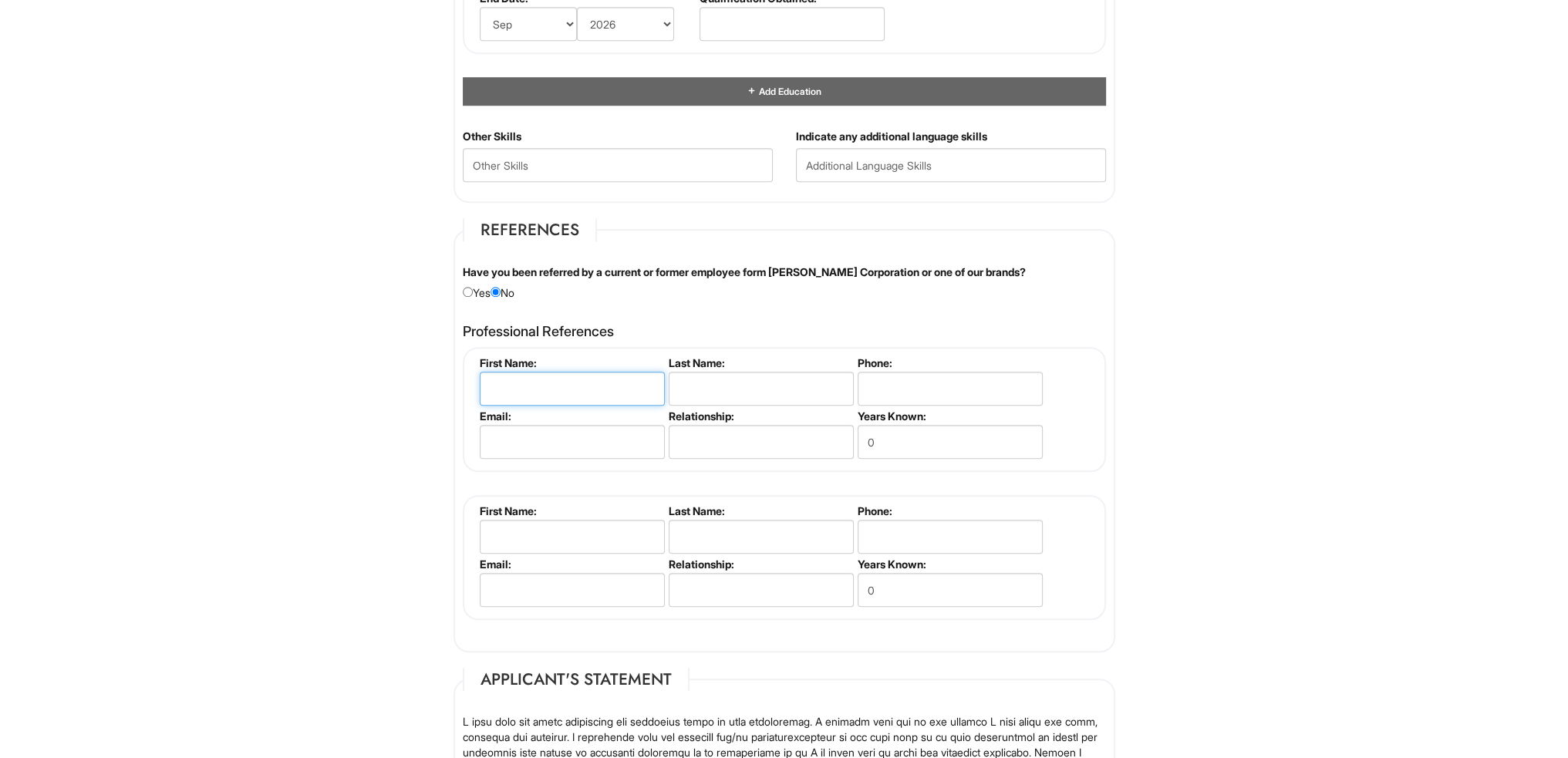
click at [559, 376] on input "text" at bounding box center [573, 388] width 185 height 34
type input "A"
drag, startPoint x: 590, startPoint y: 369, endPoint x: 531, endPoint y: 376, distance: 59.4
click at [531, 376] on input "[PERSON_NAME]" at bounding box center [573, 388] width 185 height 34
type input "Kaleigh"
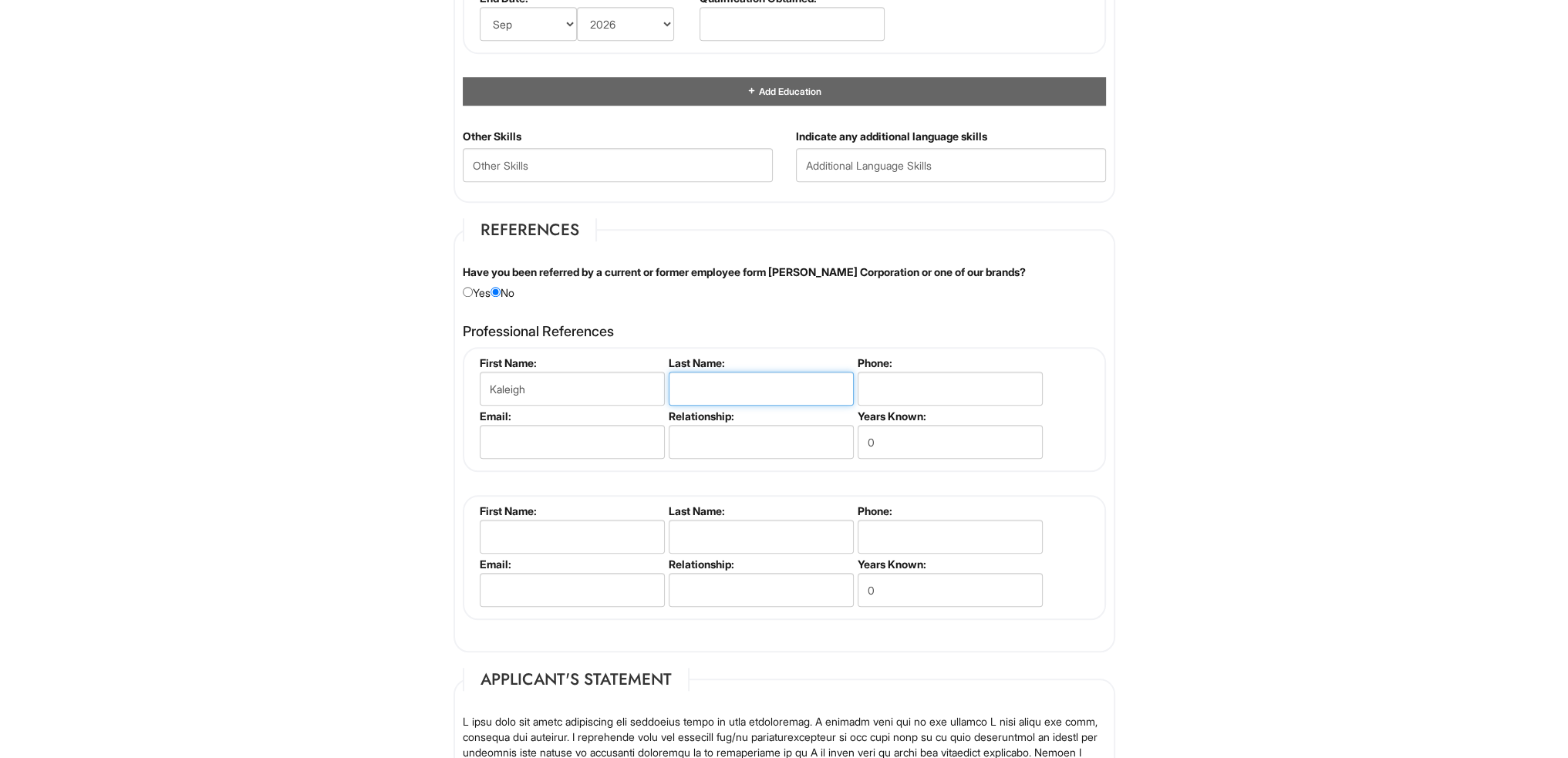
click at [736, 397] on input "text" at bounding box center [761, 388] width 185 height 34
paste input "[PERSON_NAME]"
type input "[PERSON_NAME]"
click at [884, 388] on input "tel" at bounding box center [950, 388] width 185 height 34
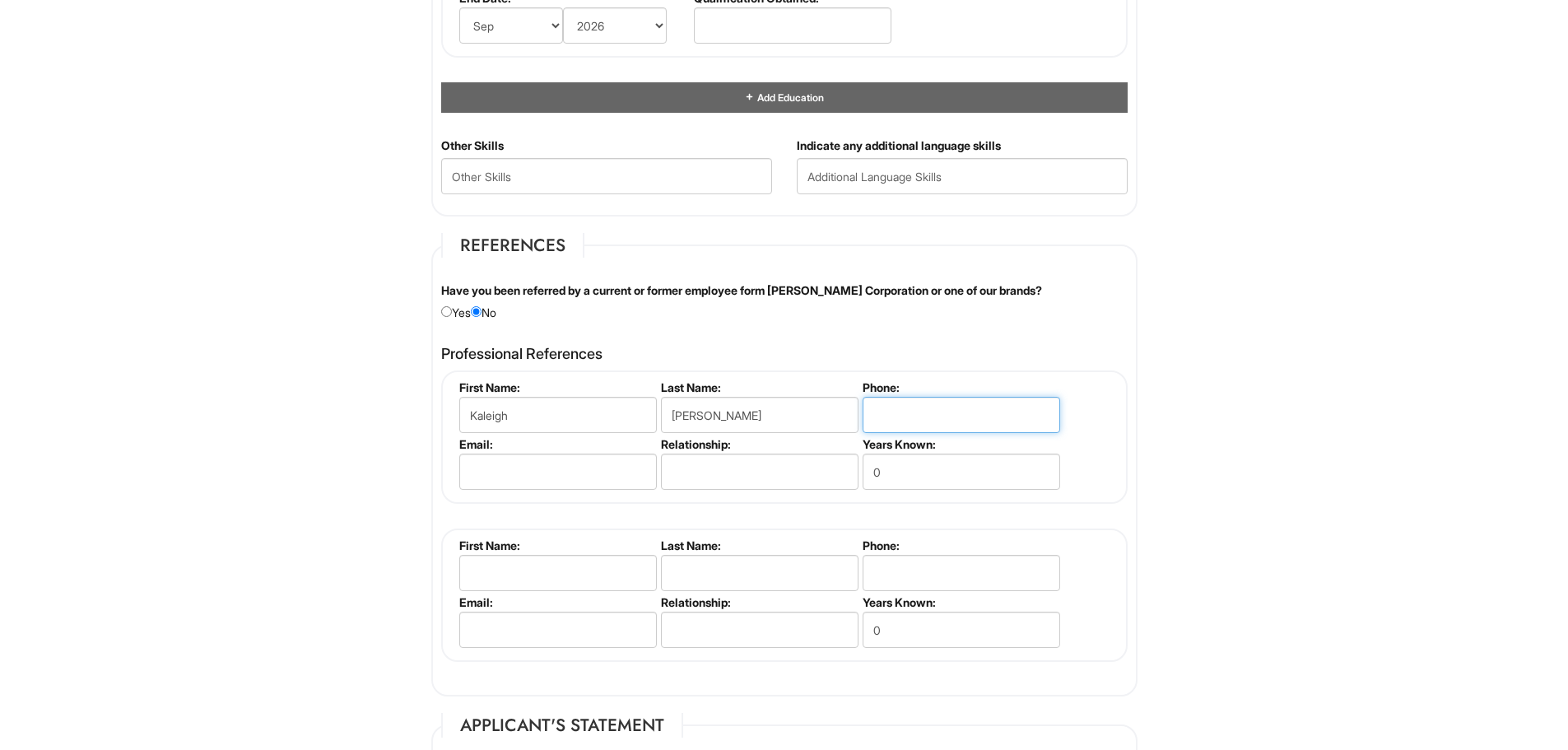
click at [941, 408] on input "tel" at bounding box center [962, 414] width 198 height 36
type input "9364445602"
click at [918, 474] on input "0" at bounding box center [962, 471] width 198 height 36
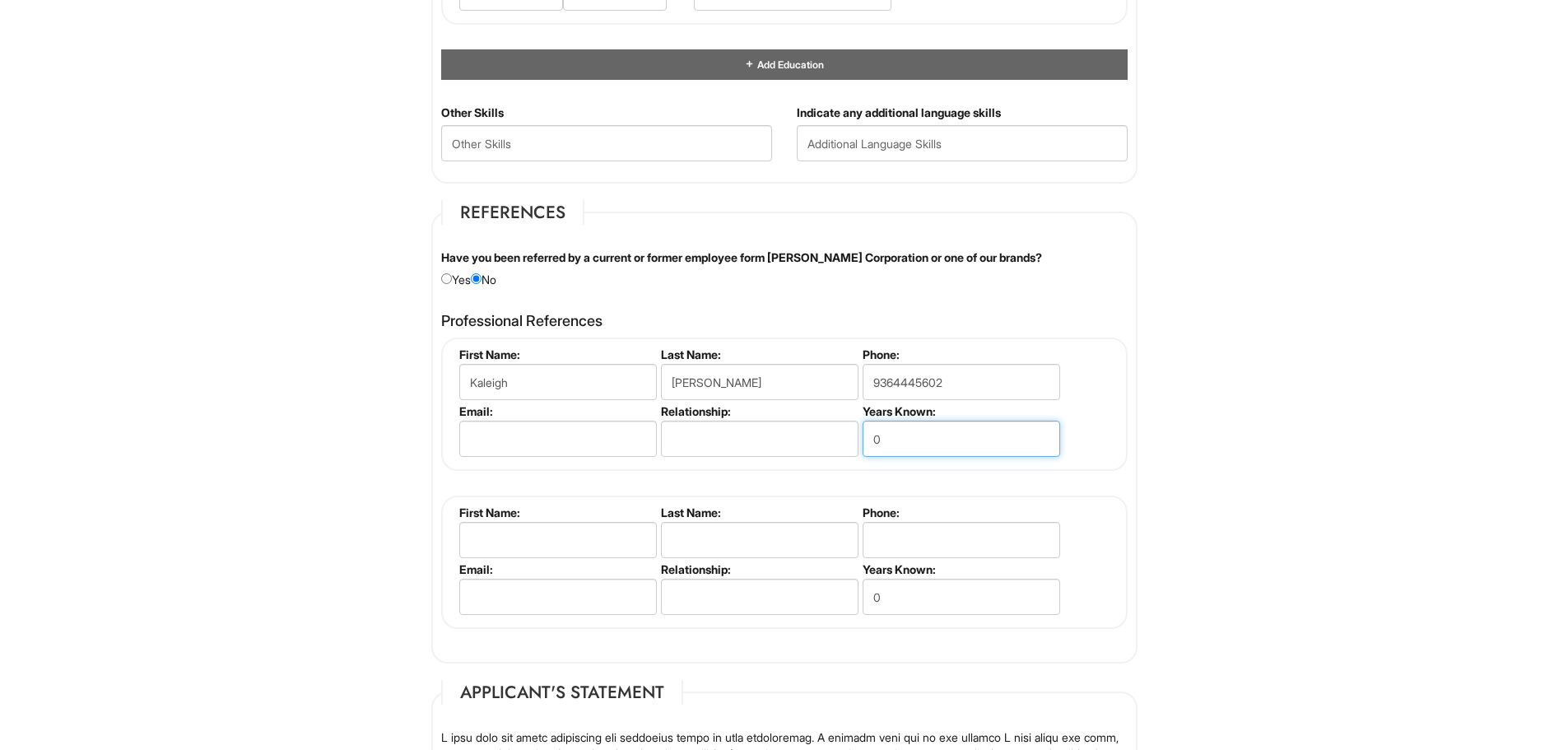
scroll to position [1810, 0]
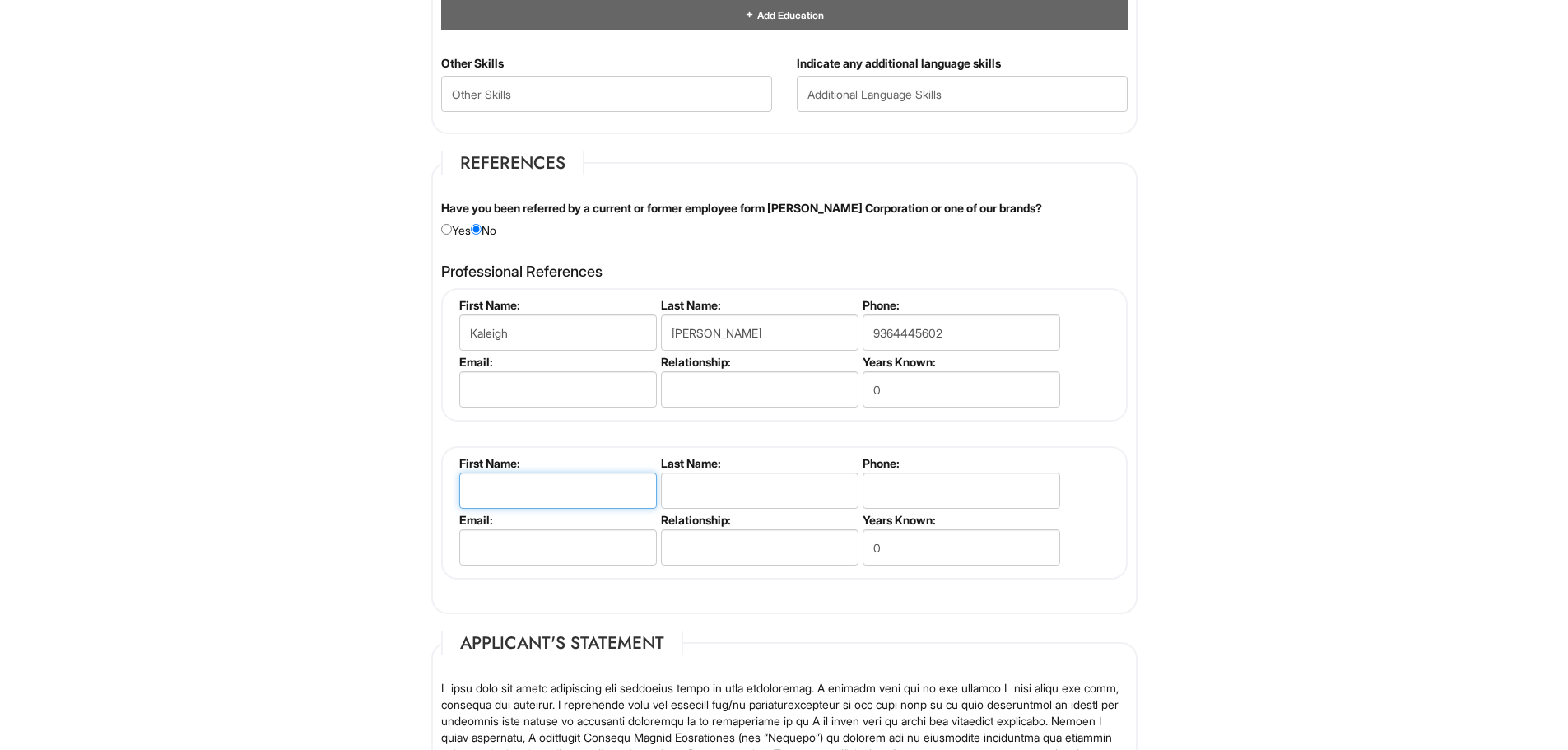
click at [560, 474] on input "text" at bounding box center [558, 490] width 198 height 36
drag, startPoint x: 568, startPoint y: 498, endPoint x: 489, endPoint y: 497, distance: 79.0
click at [489, 497] on input "[PERSON_NAME]" at bounding box center [558, 490] width 198 height 36
type input "[PERSON_NAME]"
click at [714, 500] on input "text" at bounding box center [760, 490] width 198 height 36
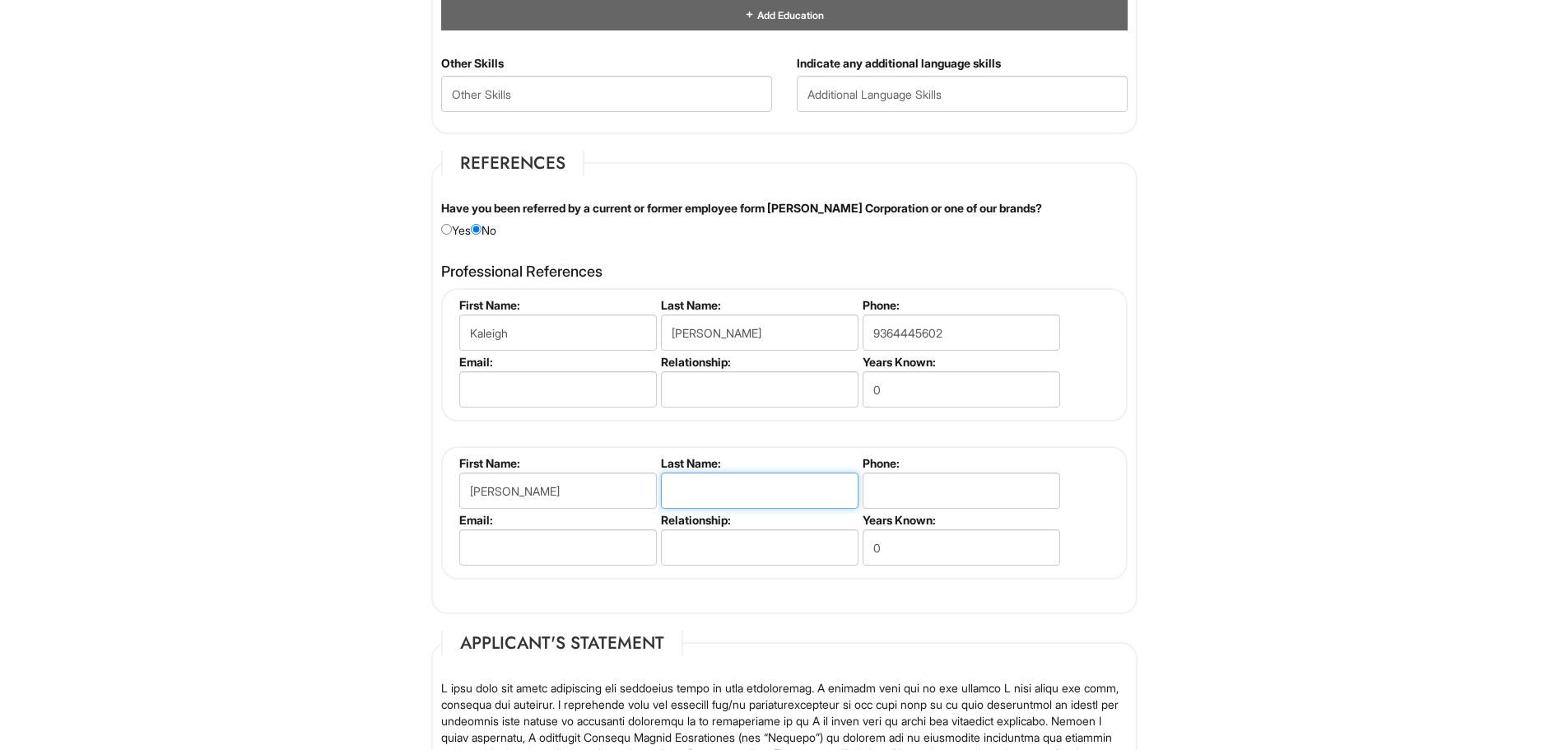
paste input "[PERSON_NAME]"
click at [675, 491] on input "[PERSON_NAME]" at bounding box center [760, 490] width 198 height 36
type input "[PERSON_NAME]"
click at [933, 476] on input "tel" at bounding box center [962, 490] width 198 height 36
click at [562, 548] on input "email" at bounding box center [558, 546] width 198 height 36
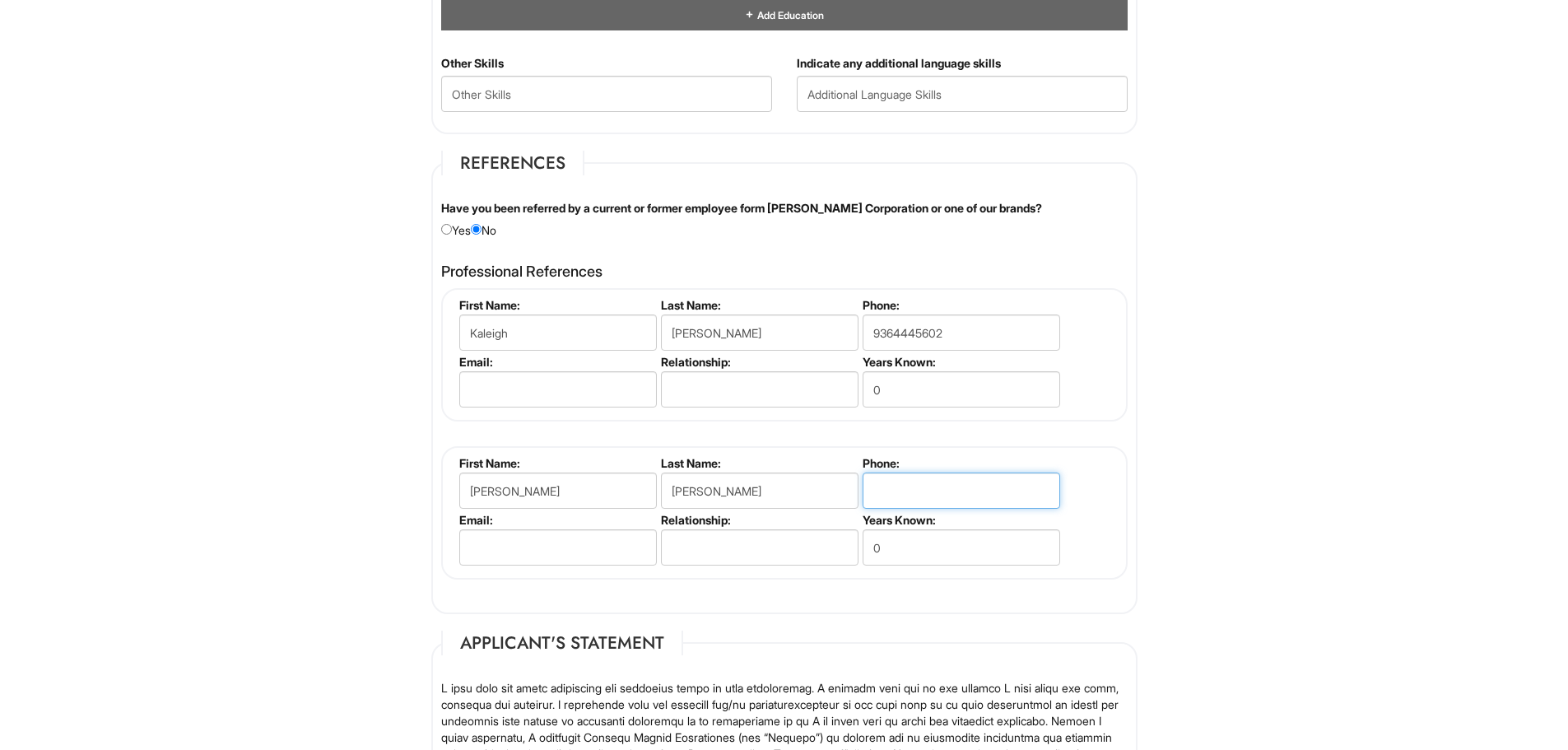
click at [905, 494] on input "tel" at bounding box center [962, 490] width 198 height 36
type input "8324442533"
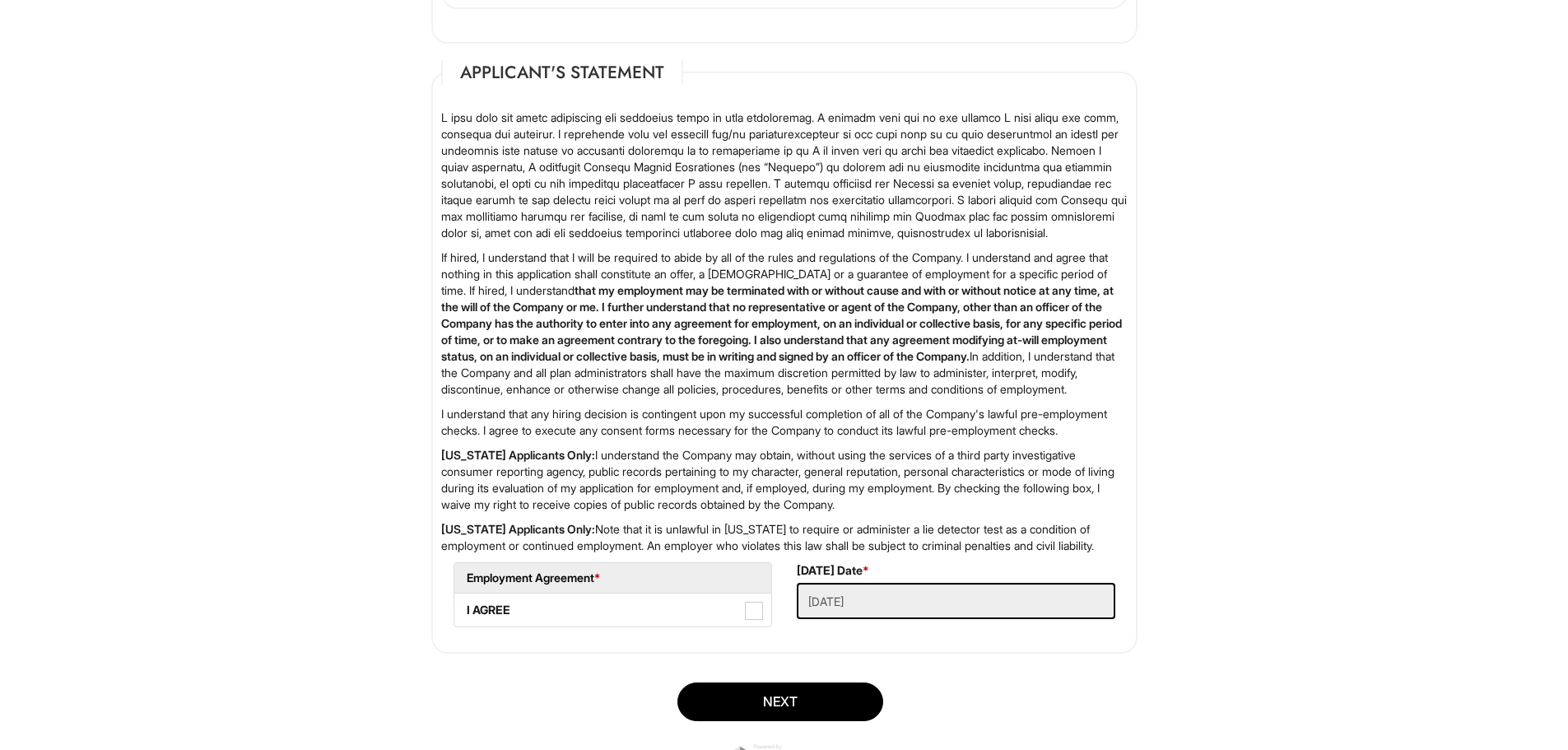
scroll to position [2531, 0]
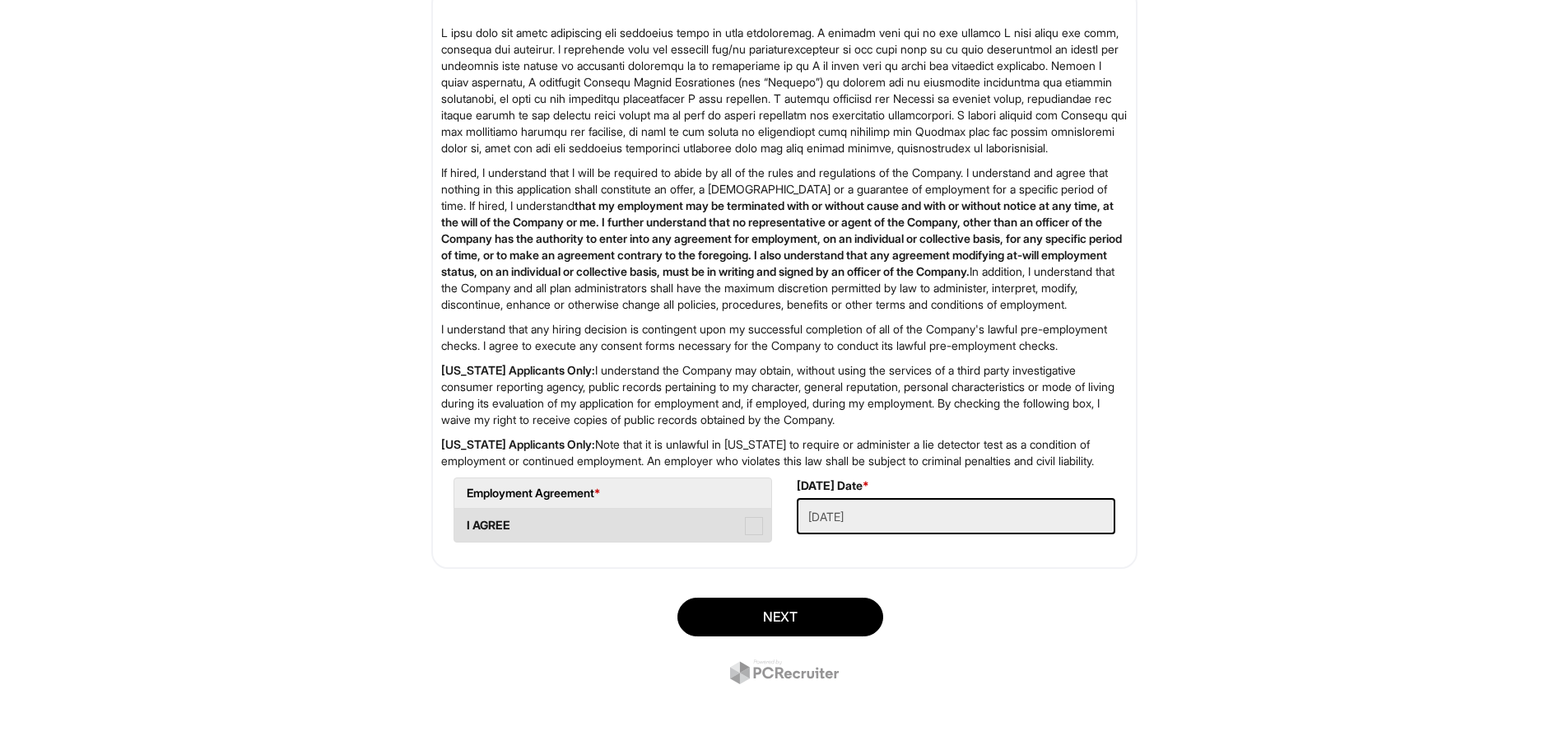
click at [751, 522] on span at bounding box center [754, 525] width 18 height 18
click at [465, 522] on AGREE "I AGREE" at bounding box center [460, 517] width 10 height 10
checkbox AGREE "true"
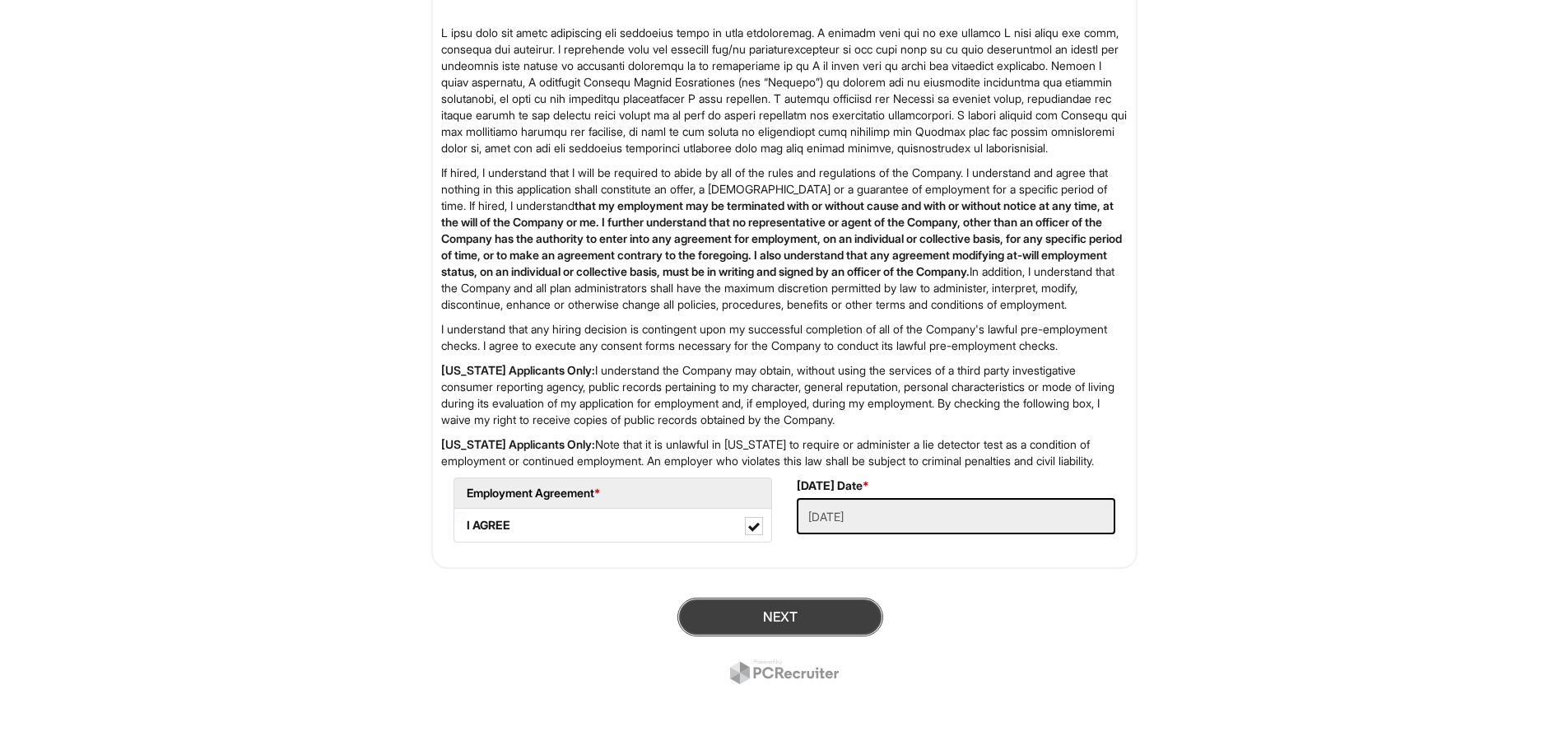
click at [812, 610] on button "Next" at bounding box center [780, 616] width 206 height 38
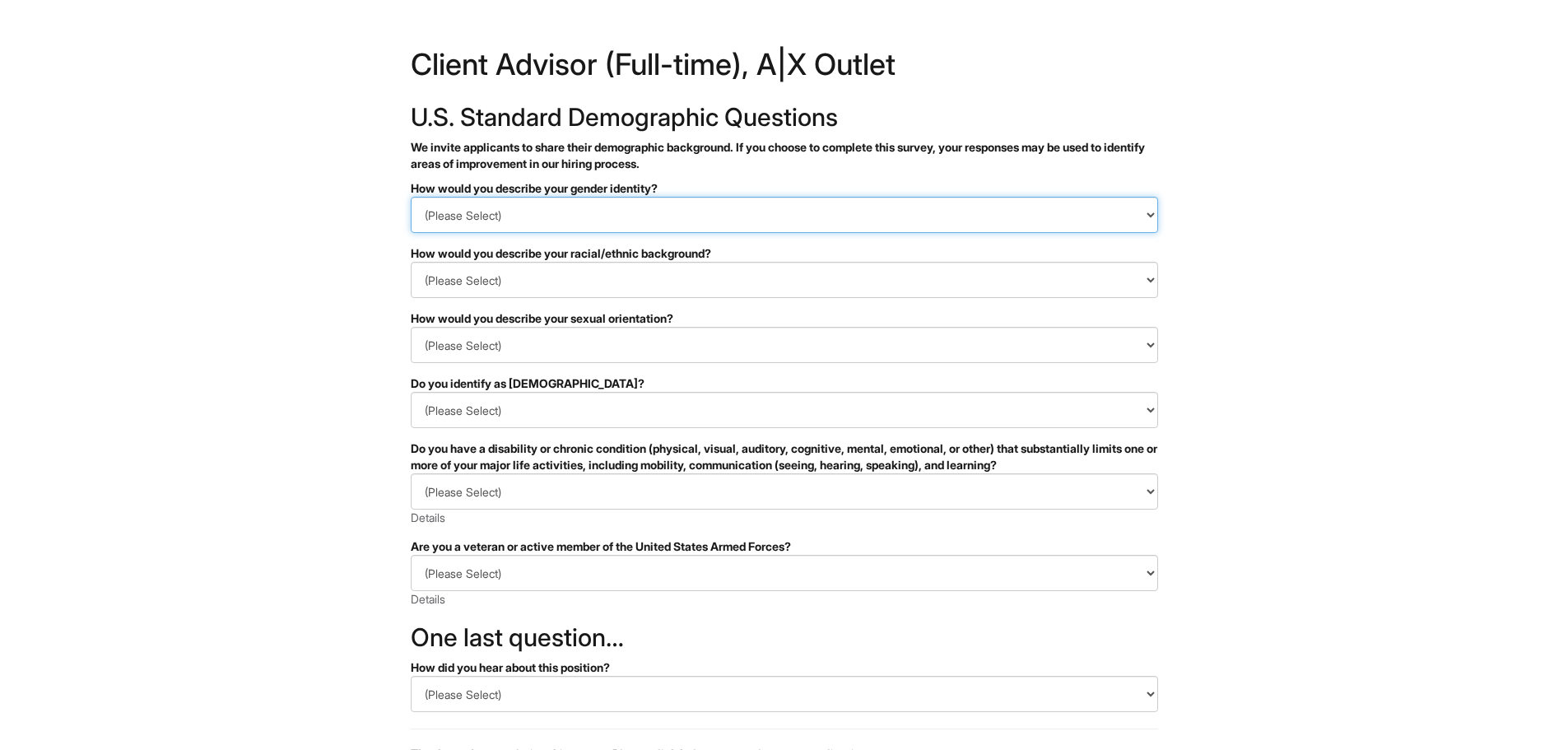
click at [924, 204] on select "(Please Select) Man Woman Non-binary I prefer to self-describe I don't wish to …" at bounding box center [784, 214] width 748 height 36
select select "Man"
click at [411, 197] on select "(Please Select) Man Woman Non-binary I prefer to self-describe I don't wish to …" at bounding box center [784, 214] width 748 height 36
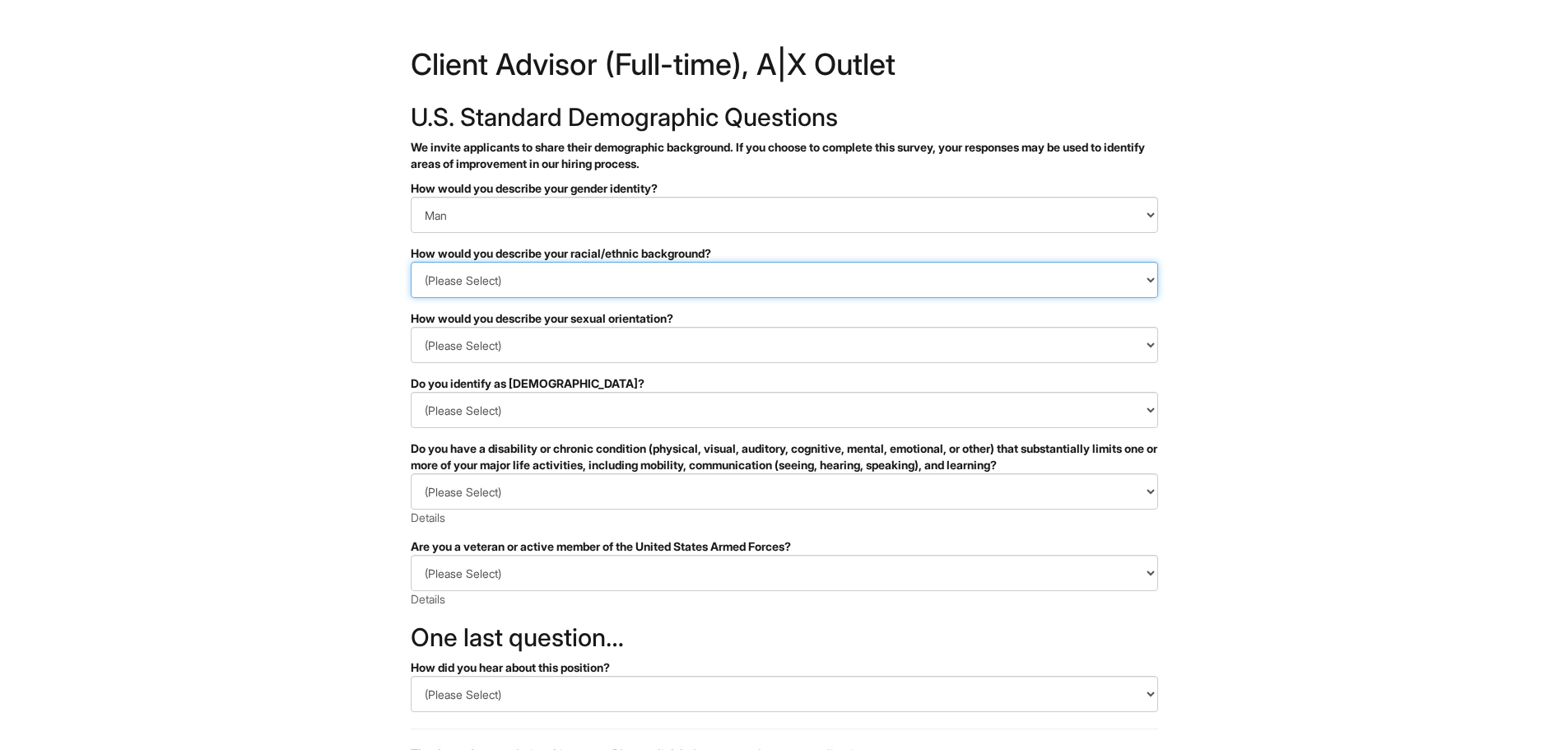
click at [770, 293] on select "(Please Select) Black or of African descent East Asian Hispanic, Latinx or of S…" at bounding box center [784, 279] width 748 height 36
select select "Southeast Asian"
click at [411, 261] on select "(Please Select) Black or of African descent East Asian Hispanic, Latinx or of S…" at bounding box center [784, 279] width 748 height 36
click at [1420, 323] on html "&nbsp; ✔ 2 3 Client Advisor (Full-time), A|X Outlet U.S. Standard Demographic Q…" at bounding box center [784, 463] width 1568 height 927
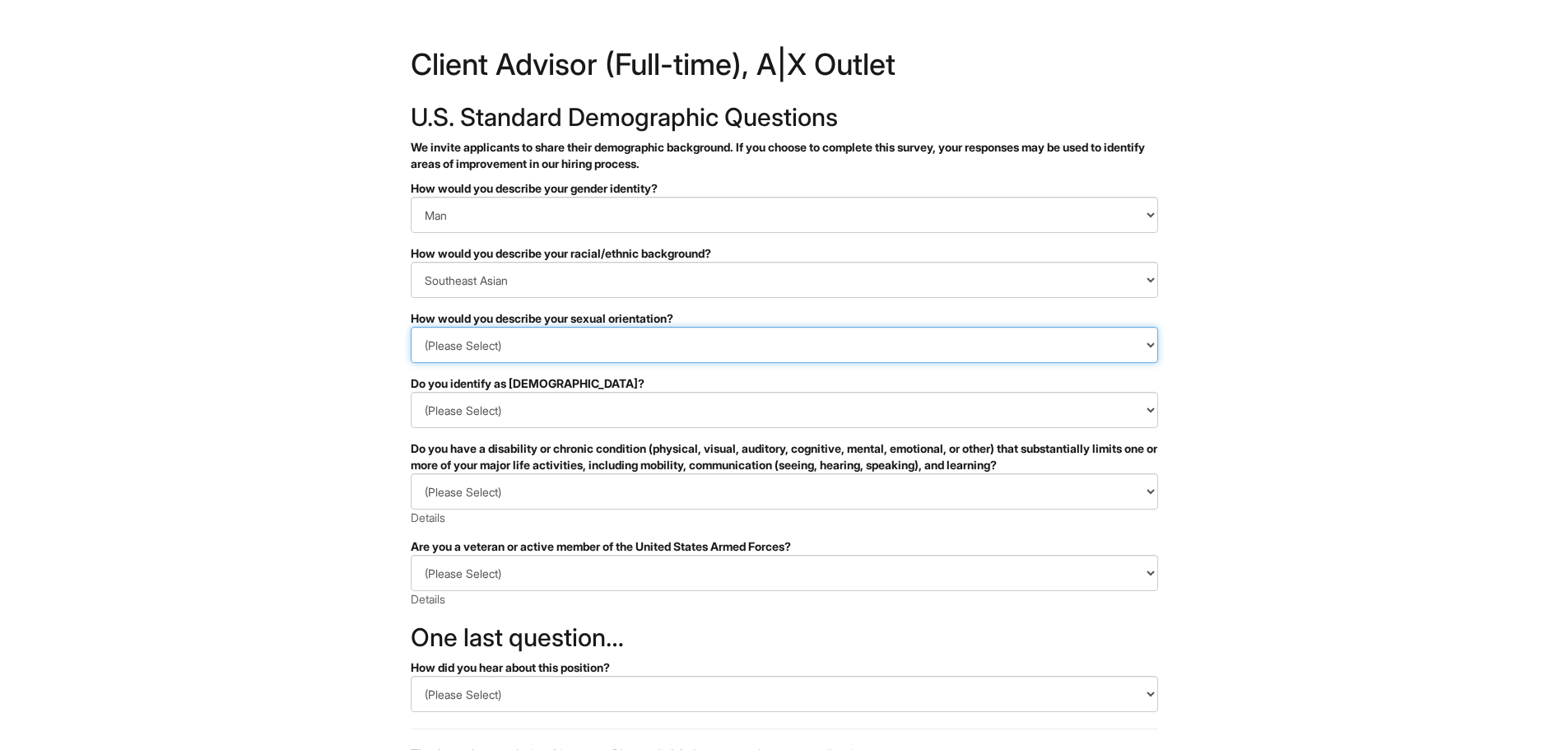
click at [627, 358] on select "(Please Select) Asexual Bisexual and/or pansexual Gay Heterosexual Lesbian Quee…" at bounding box center [784, 344] width 748 height 36
select select "Heterosexual"
click at [411, 327] on select "(Please Select) Asexual Bisexual and/or pansexual Gay Heterosexual Lesbian Quee…" at bounding box center [784, 344] width 748 height 36
